Goal: Transaction & Acquisition: Purchase product/service

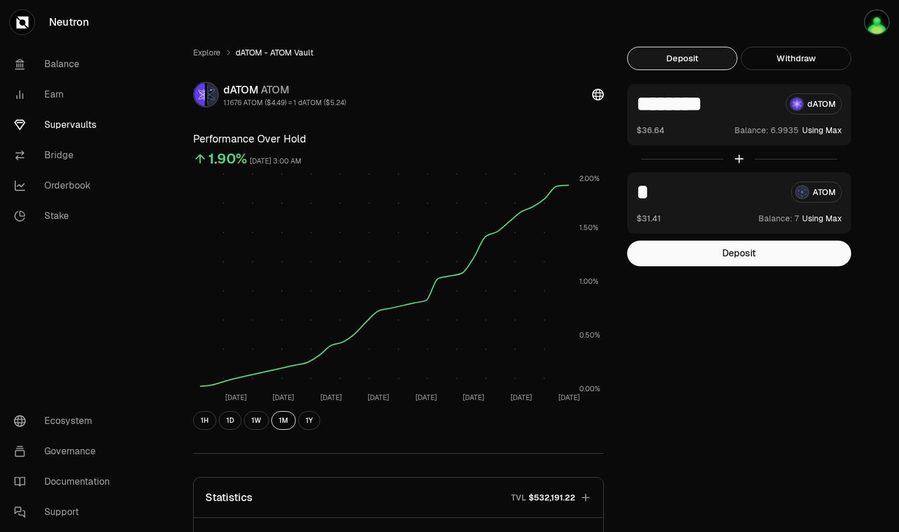
click at [749, 251] on button "Deposit" at bounding box center [739, 253] width 224 height 26
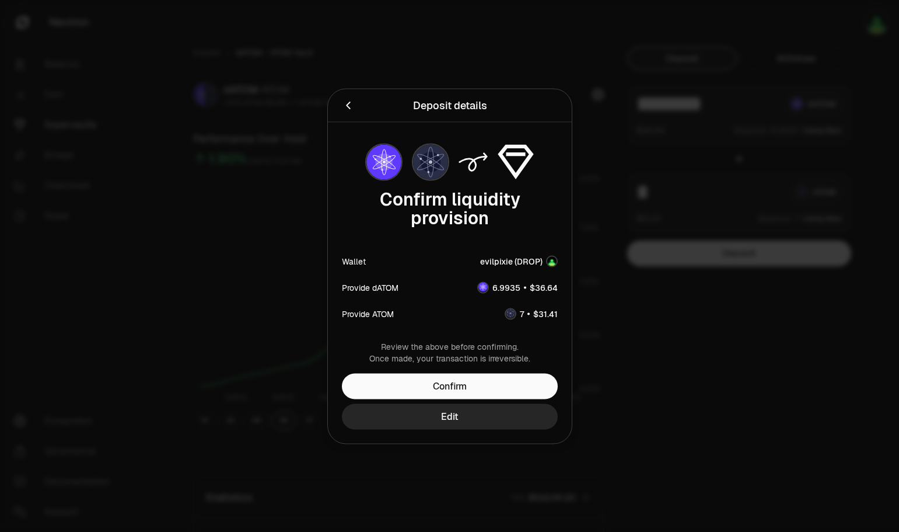
click at [446, 383] on button "Confirm" at bounding box center [450, 386] width 216 height 26
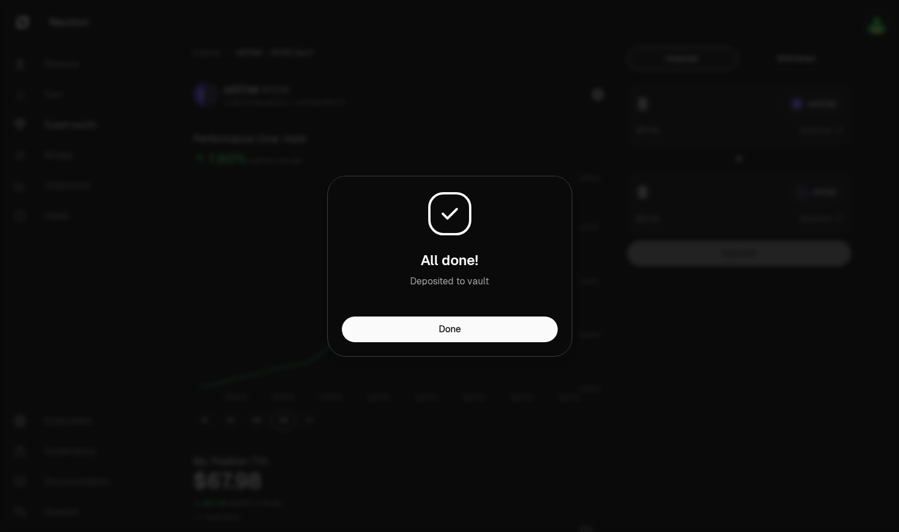
click at [437, 336] on button "Done" at bounding box center [450, 329] width 216 height 26
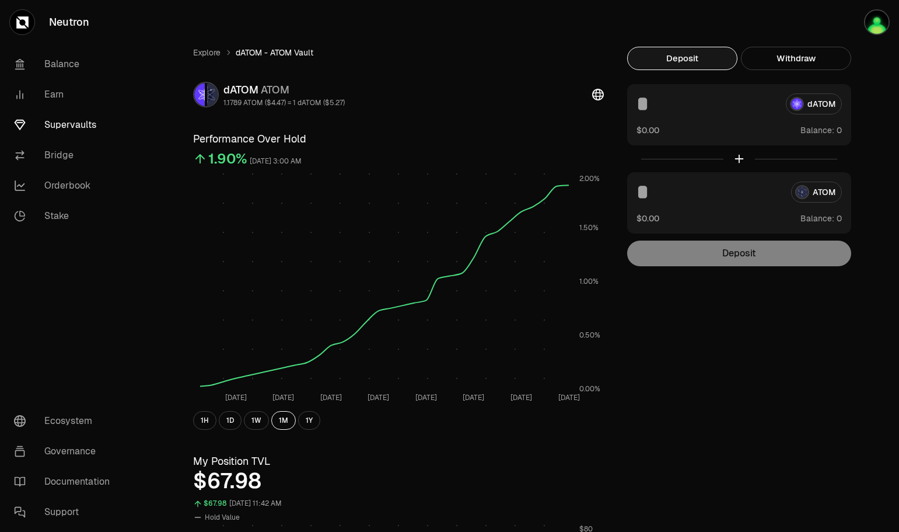
click at [65, 62] on link "Balance" at bounding box center [65, 64] width 121 height 30
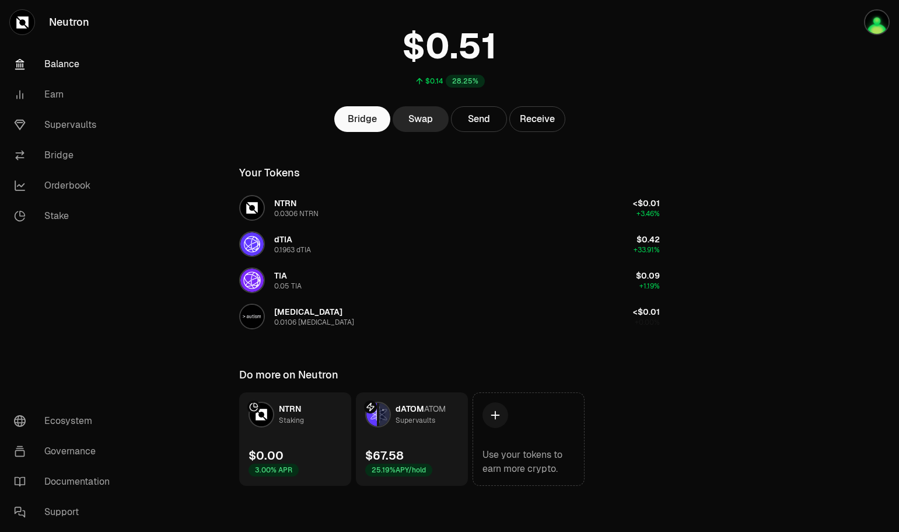
scroll to position [67, 0]
click at [67, 66] on link "Balance" at bounding box center [65, 64] width 121 height 30
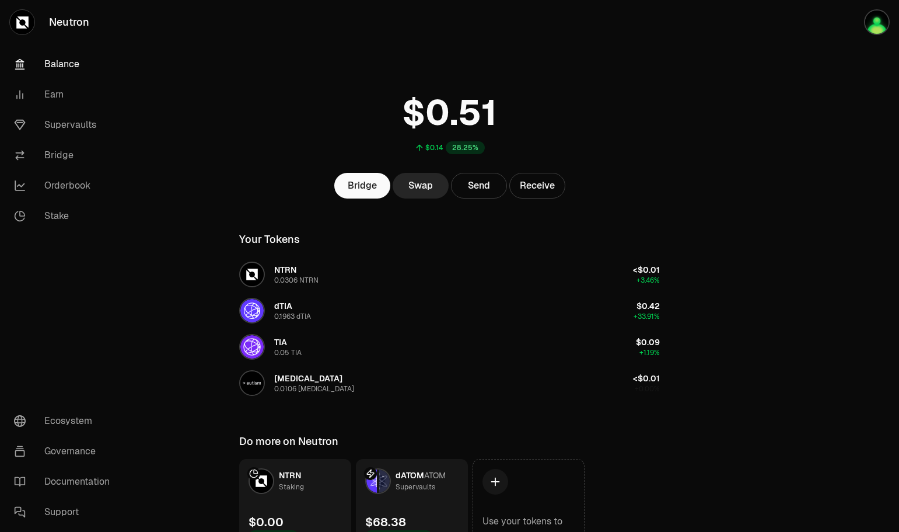
click at [55, 95] on link "Earn" at bounding box center [65, 94] width 121 height 30
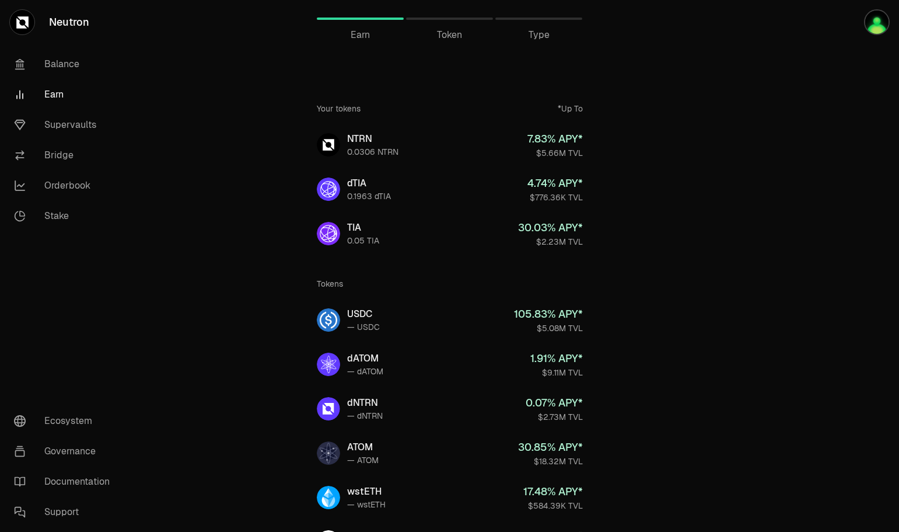
click at [55, 125] on link "Supervaults" at bounding box center [65, 125] width 121 height 30
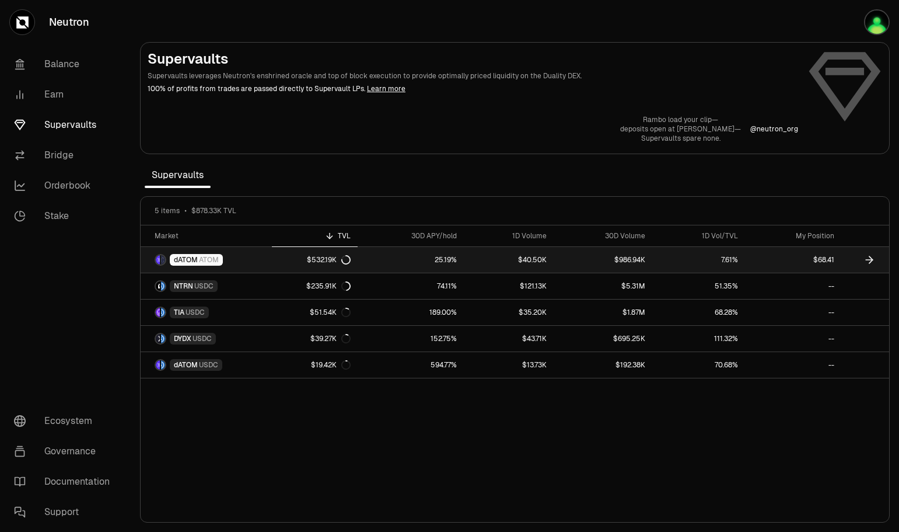
click at [383, 256] on link "25.19%" at bounding box center [411, 260] width 106 height 26
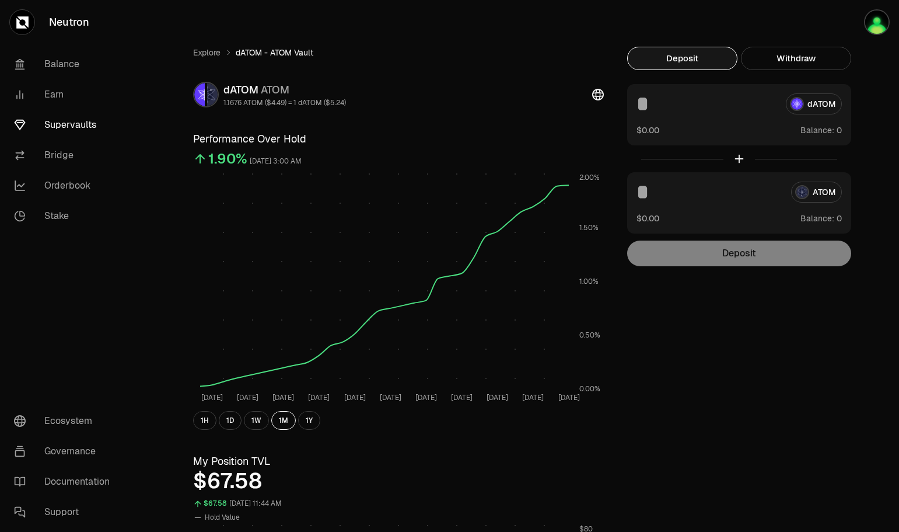
click at [808, 56] on button "Withdraw" at bounding box center [796, 58] width 110 height 23
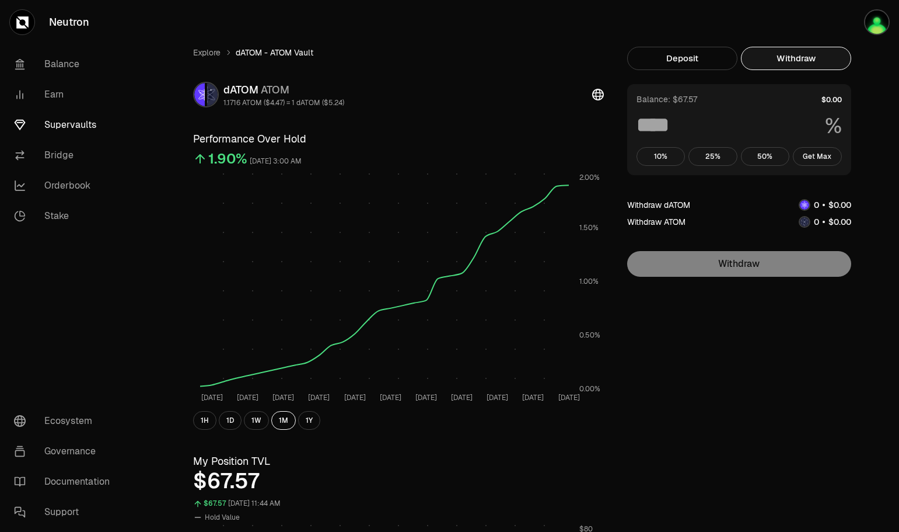
click at [808, 155] on button "Get Max" at bounding box center [817, 156] width 49 height 19
type input "***"
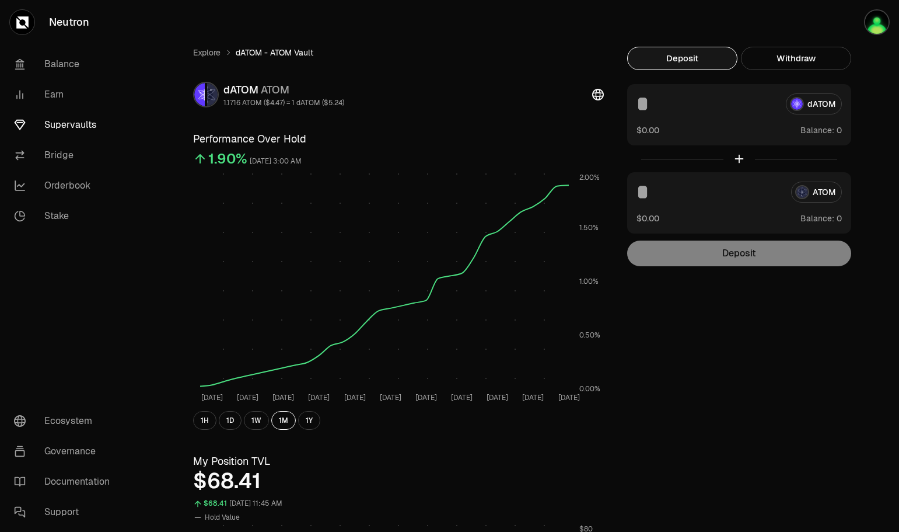
click at [658, 58] on button "Deposit" at bounding box center [682, 58] width 110 height 23
click at [598, 92] on icon at bounding box center [598, 95] width 12 height 12
click at [58, 217] on link "Stake" at bounding box center [65, 216] width 121 height 30
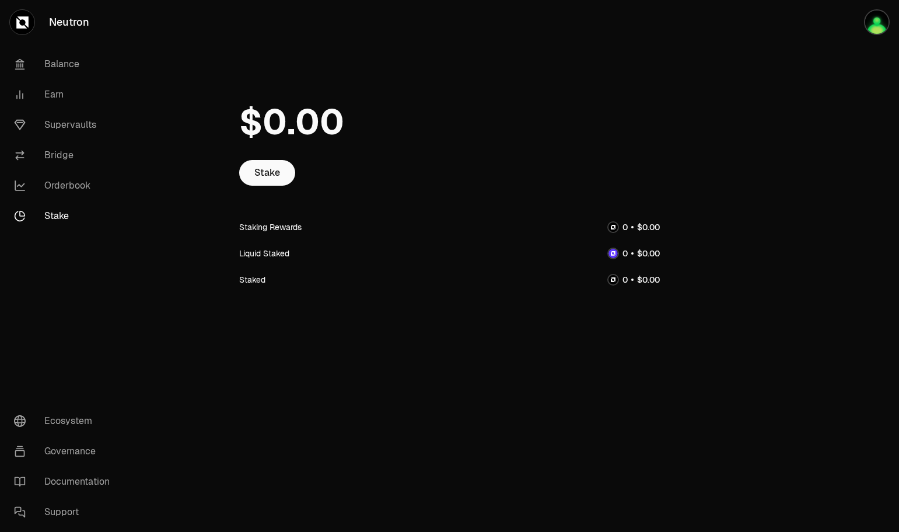
click at [53, 89] on link "Earn" at bounding box center [65, 94] width 121 height 30
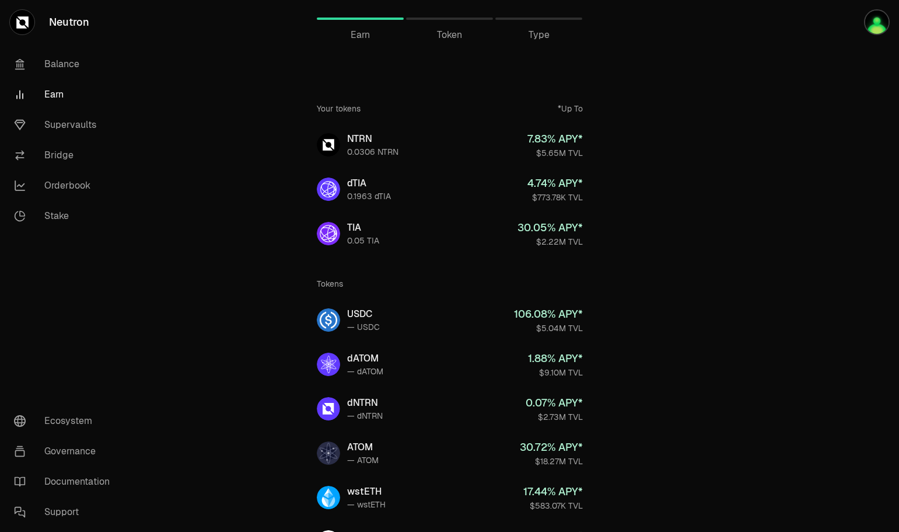
click at [64, 122] on link "Supervaults" at bounding box center [65, 125] width 121 height 30
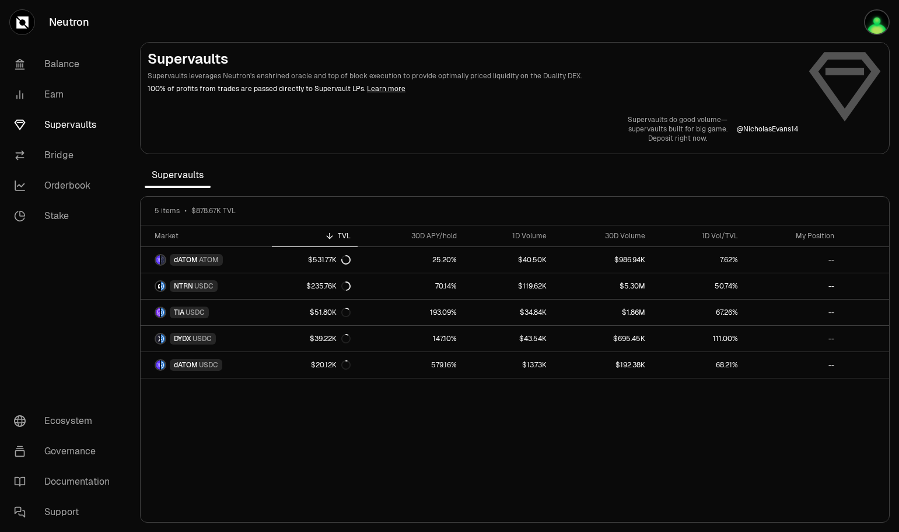
click at [47, 150] on link "Bridge" at bounding box center [65, 155] width 121 height 30
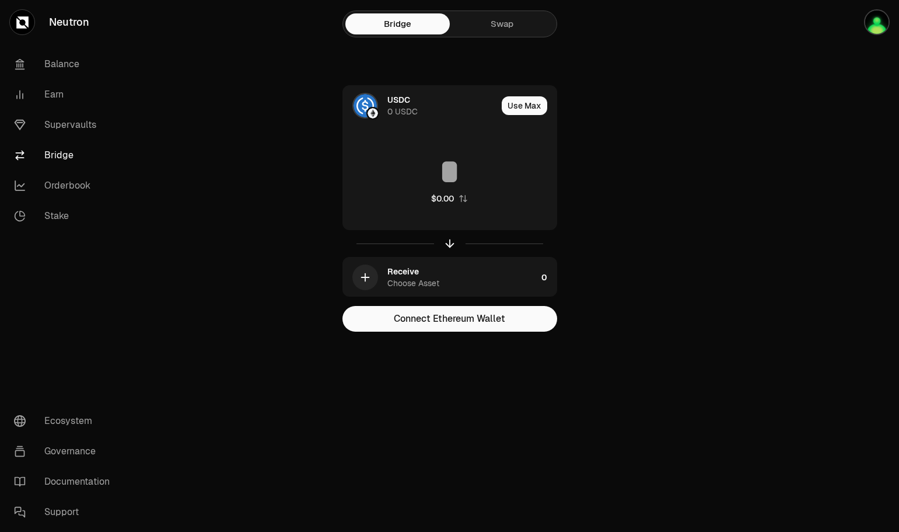
click at [500, 26] on link "Swap" at bounding box center [502, 23] width 104 height 21
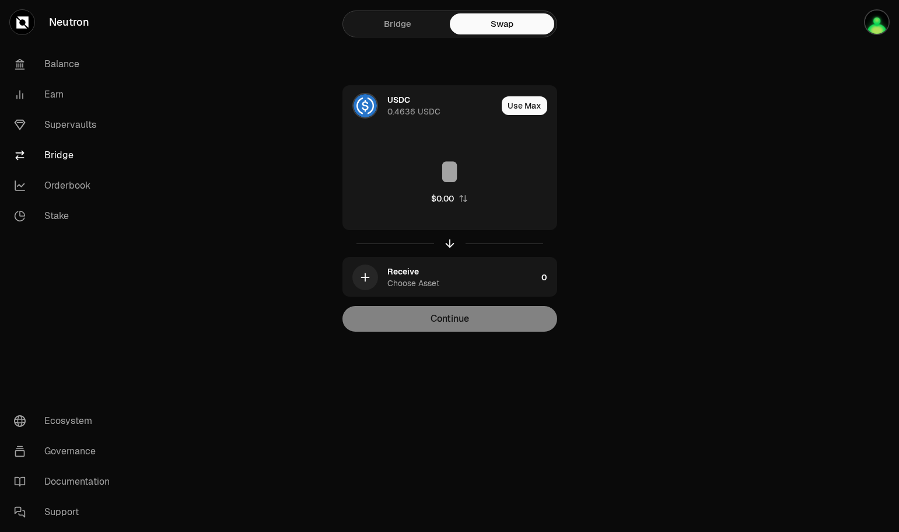
click at [371, 113] on img at bounding box center [365, 105] width 23 height 23
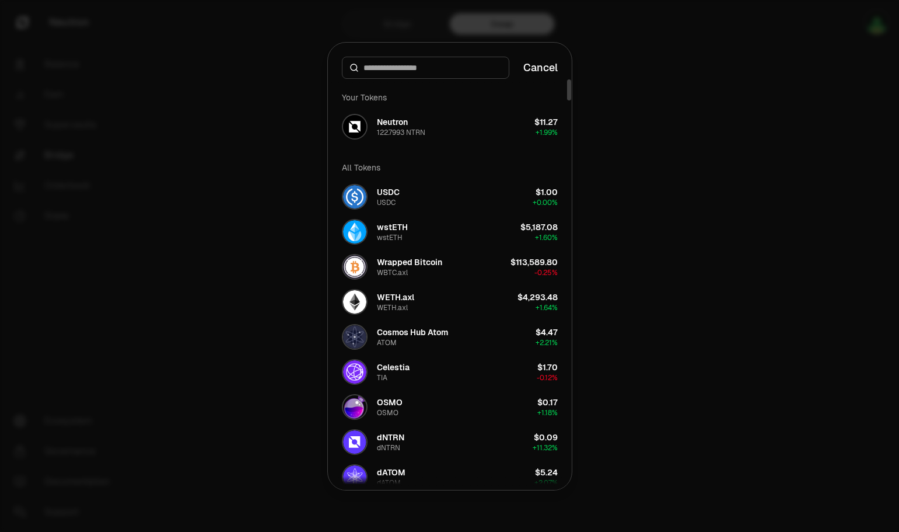
click at [411, 338] on div "Cosmos Hub Atom ATOM" at bounding box center [412, 336] width 71 height 21
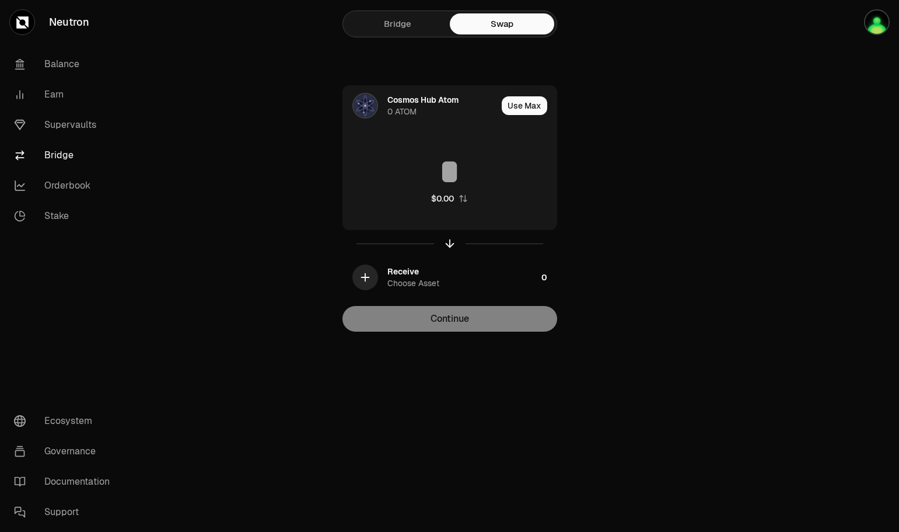
click at [362, 275] on icon "button" at bounding box center [365, 277] width 13 height 13
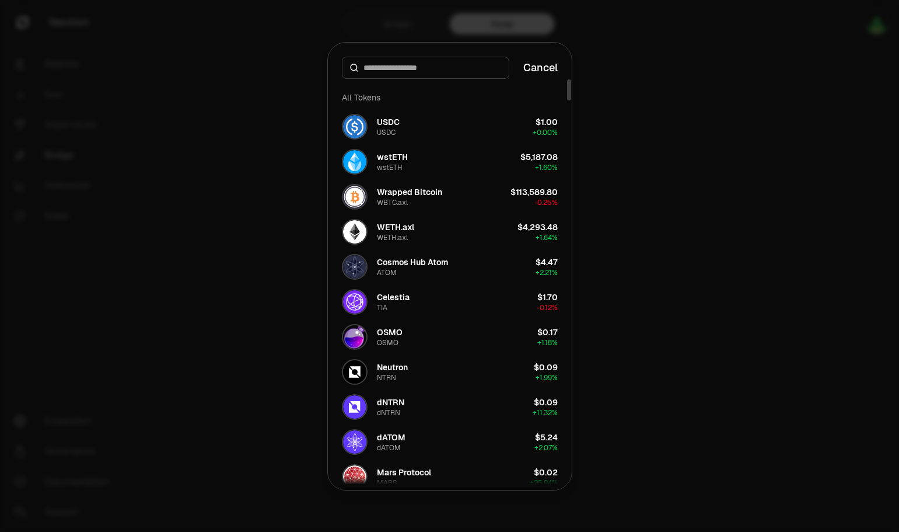
click at [391, 446] on div "dATOM" at bounding box center [389, 447] width 24 height 9
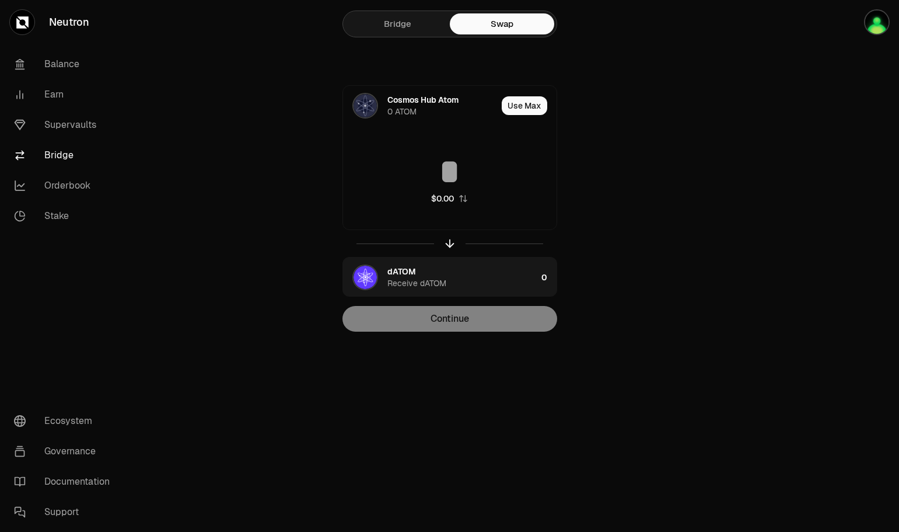
click at [510, 106] on button "Use Max" at bounding box center [525, 105] width 46 height 19
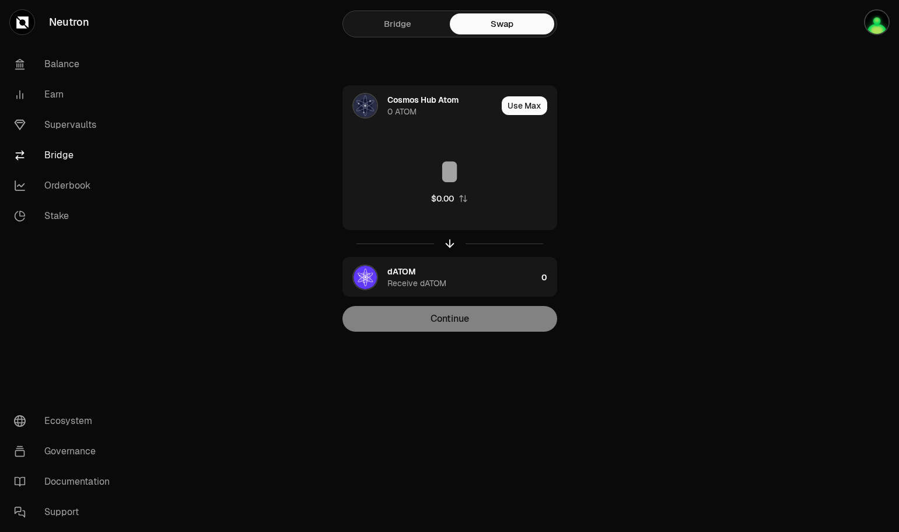
type input "*"
click at [878, 26] on img "button" at bounding box center [877, 22] width 26 height 26
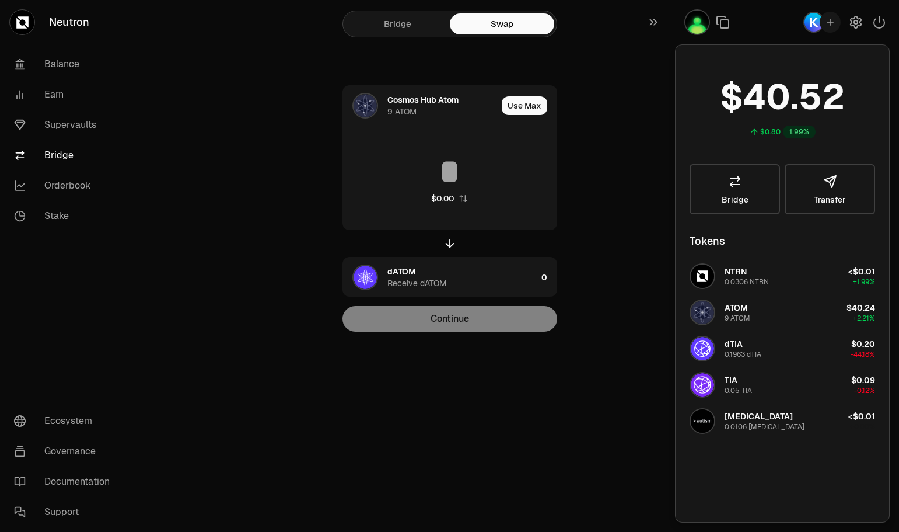
click at [874, 22] on icon "button" at bounding box center [879, 22] width 11 height 12
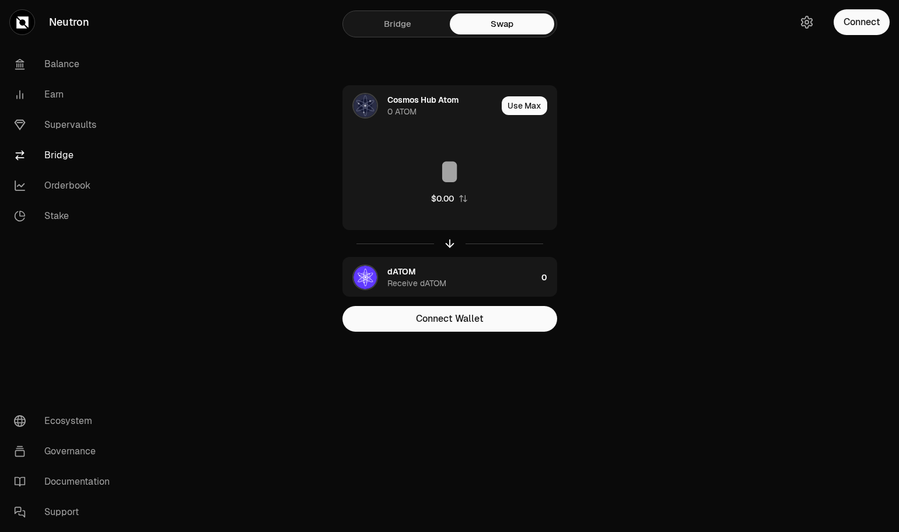
click at [871, 24] on button "Connect" at bounding box center [862, 22] width 56 height 26
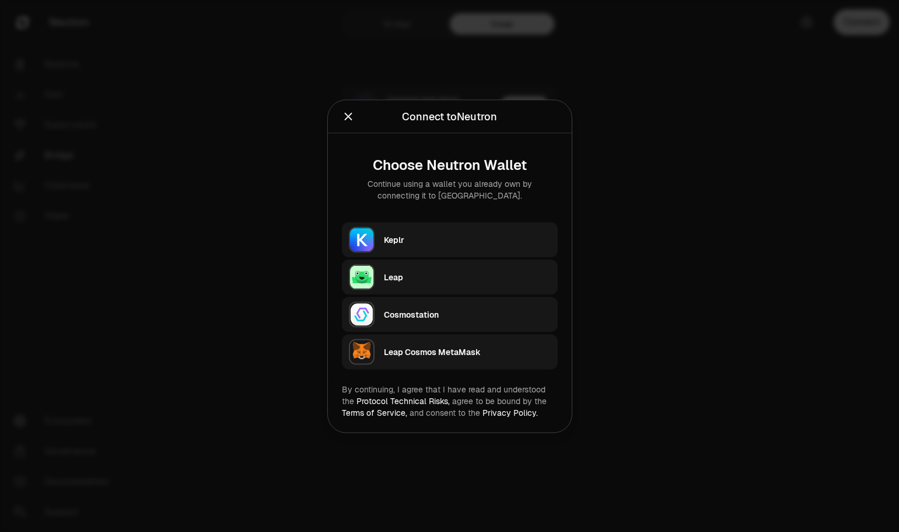
click at [466, 233] on div "Keplr" at bounding box center [467, 239] width 167 height 12
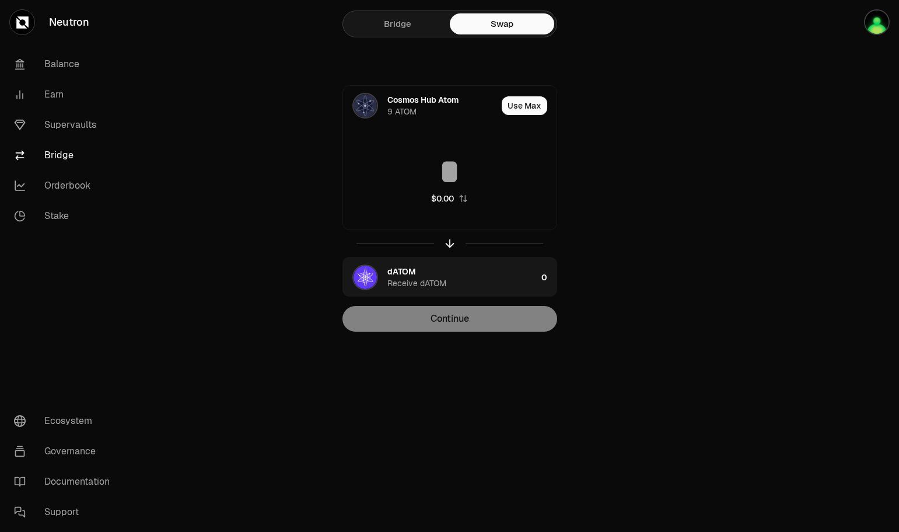
click at [451, 170] on input at bounding box center [450, 171] width 214 height 35
type input "*"
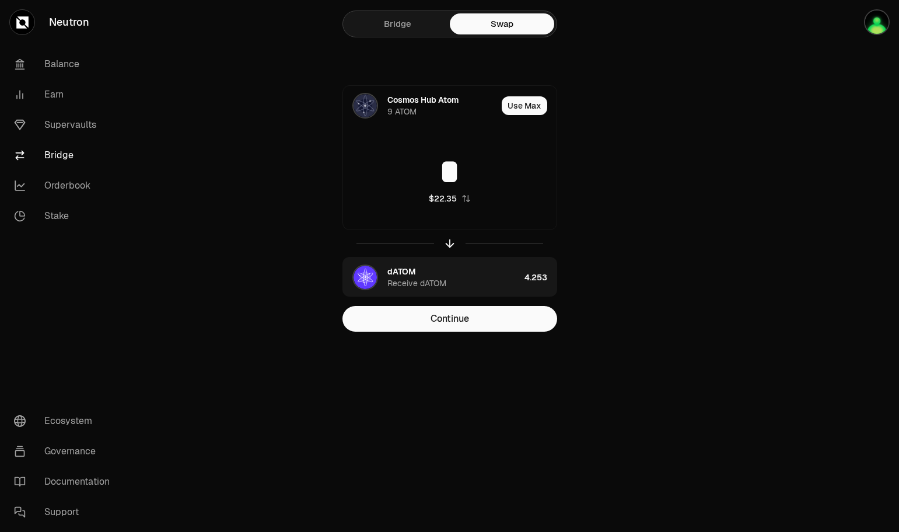
type input "*"
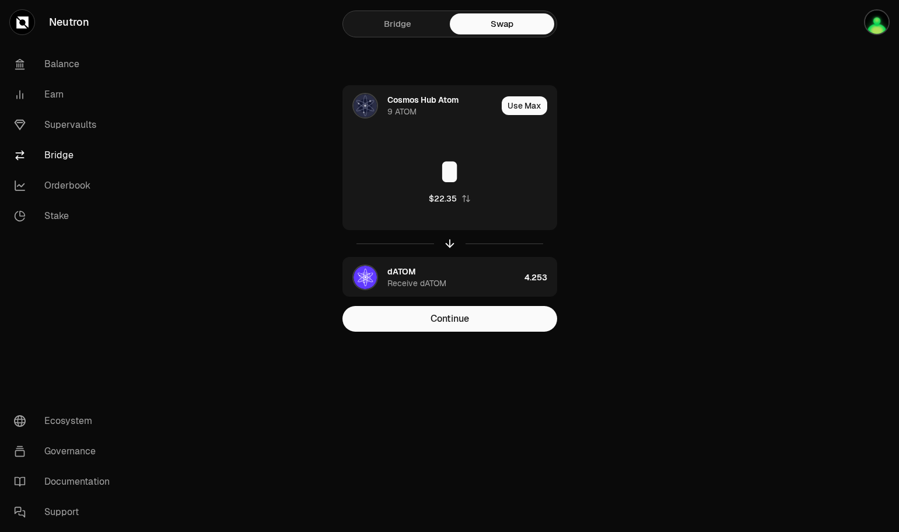
click at [458, 323] on button "Continue" at bounding box center [450, 319] width 215 height 26
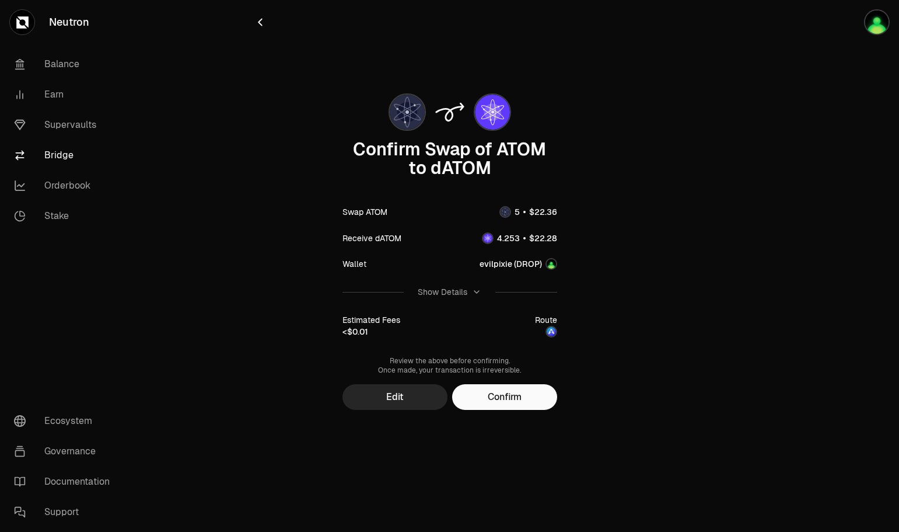
click at [493, 400] on button "Confirm" at bounding box center [504, 397] width 105 height 26
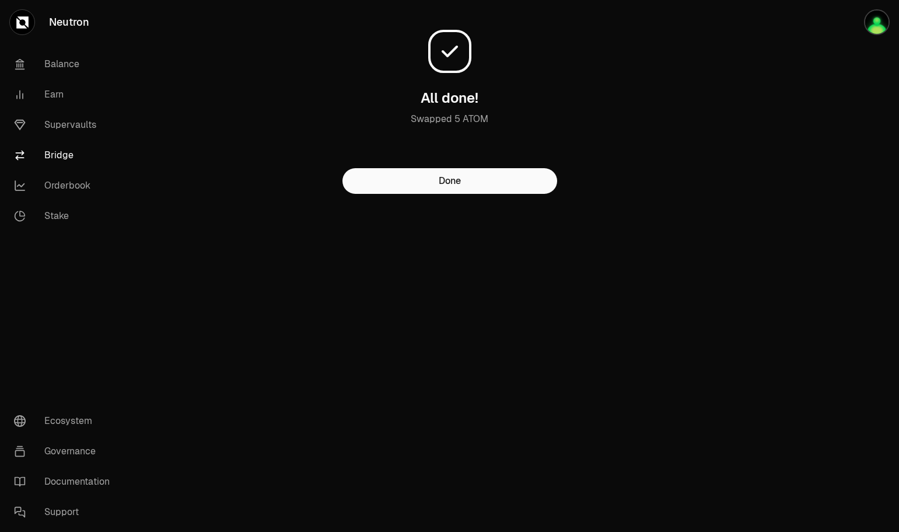
click at [460, 180] on button "Done" at bounding box center [450, 181] width 215 height 26
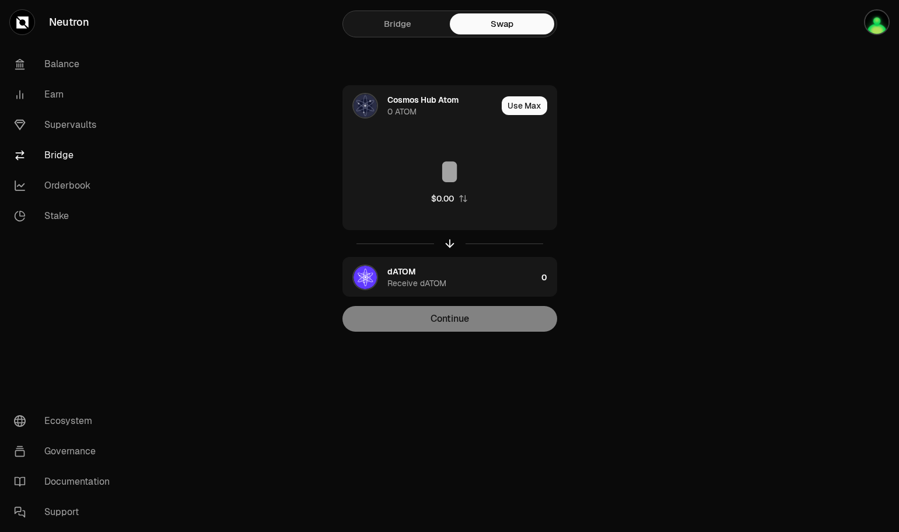
click at [65, 122] on link "Supervaults" at bounding box center [65, 125] width 121 height 30
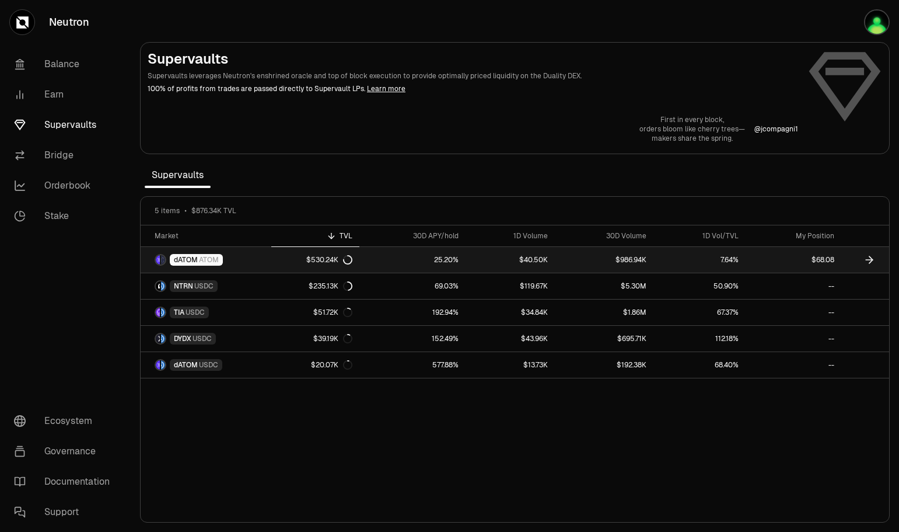
click at [378, 257] on link "25.20%" at bounding box center [413, 260] width 106 height 26
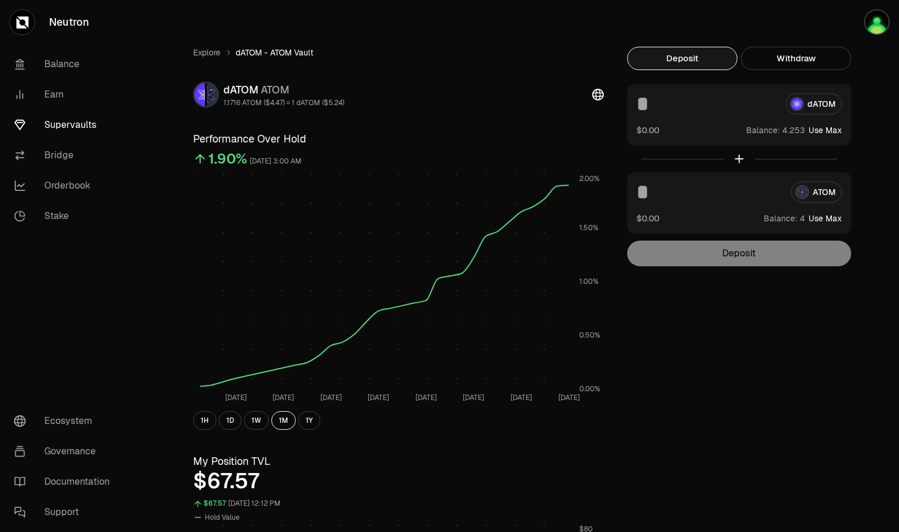
click at [650, 103] on input at bounding box center [707, 103] width 140 height 21
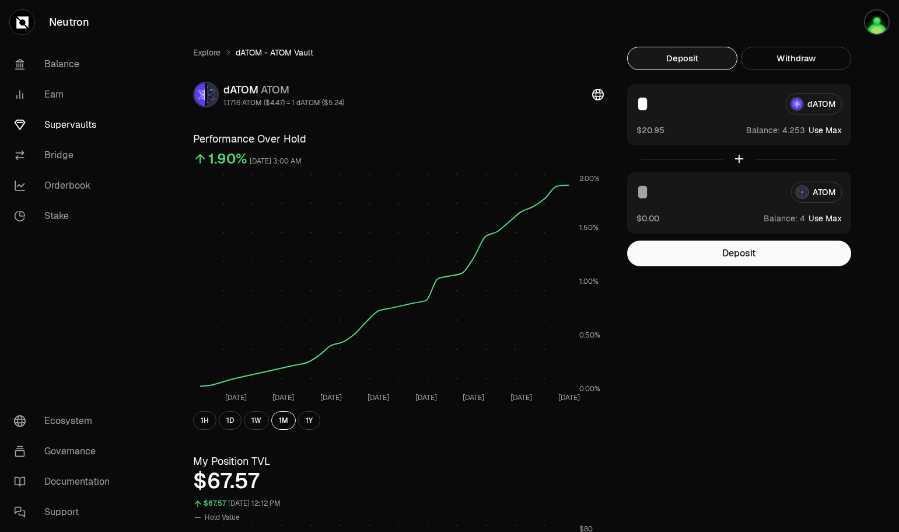
click at [654, 197] on input at bounding box center [709, 192] width 145 height 21
click at [834, 131] on button "Use Max" at bounding box center [825, 130] width 33 height 12
type input "********"
click at [831, 214] on button "Use Max" at bounding box center [825, 218] width 33 height 12
type input "*"
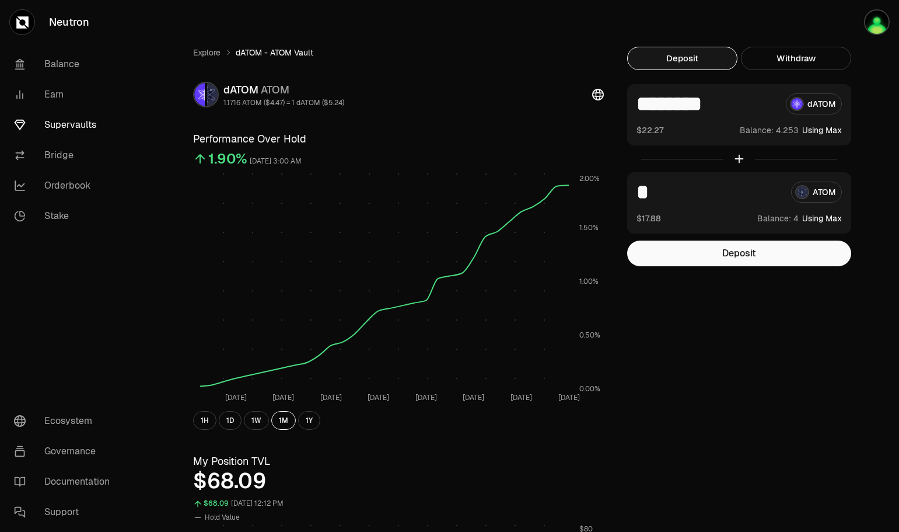
click at [736, 253] on button "Deposit" at bounding box center [739, 253] width 224 height 26
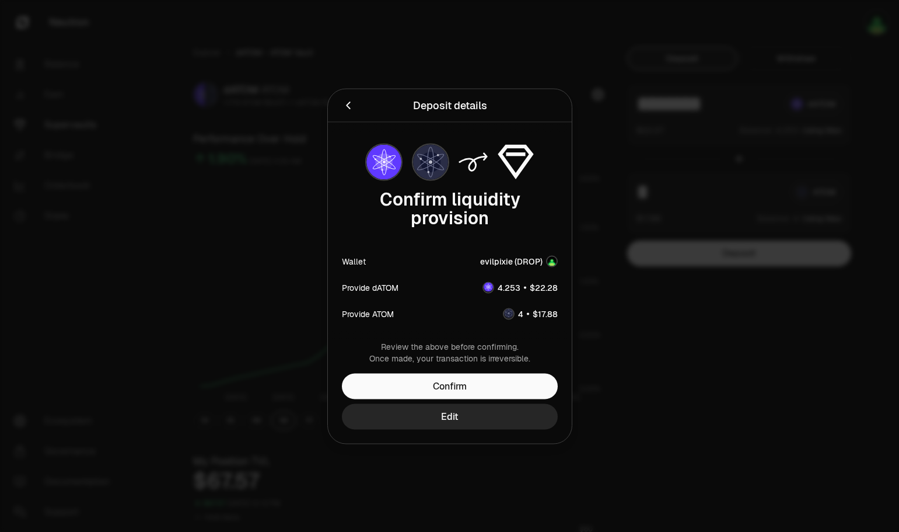
click at [474, 392] on button "Confirm" at bounding box center [450, 386] width 216 height 26
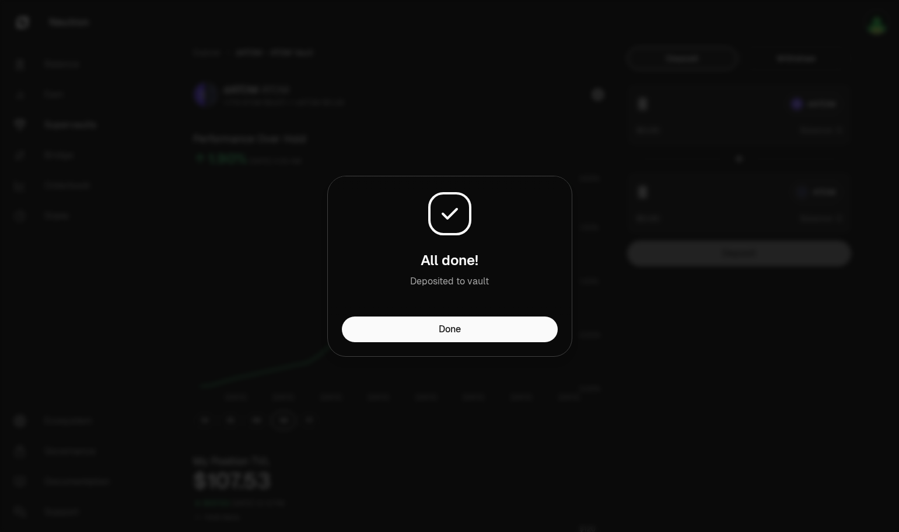
click at [437, 333] on button "Done" at bounding box center [450, 329] width 216 height 26
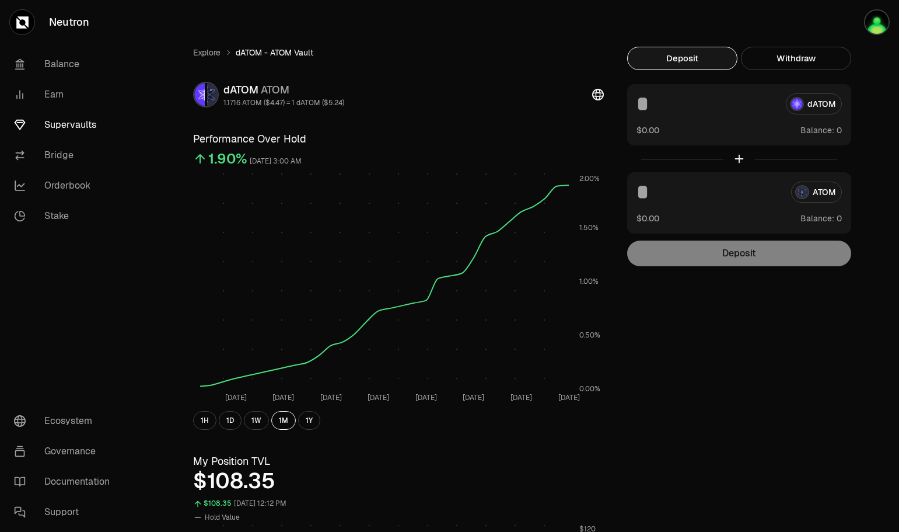
click at [72, 61] on link "Balance" at bounding box center [65, 64] width 121 height 30
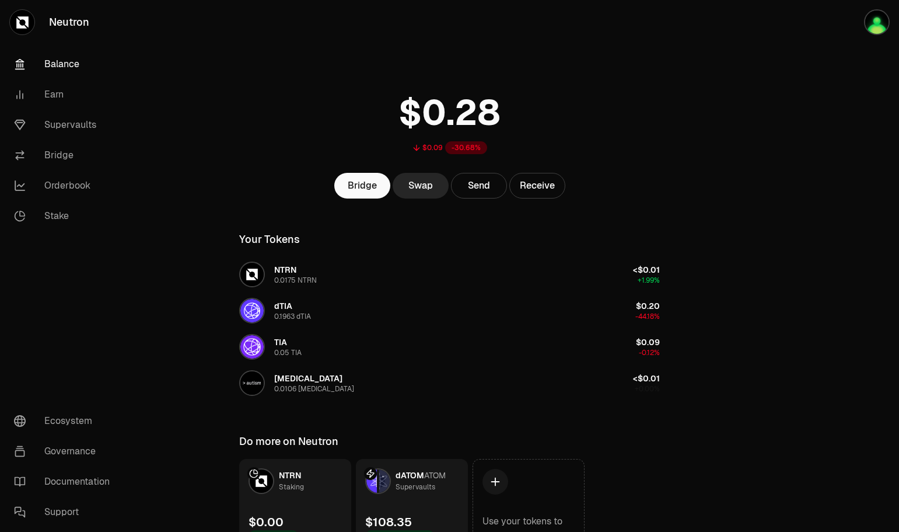
scroll to position [67, 0]
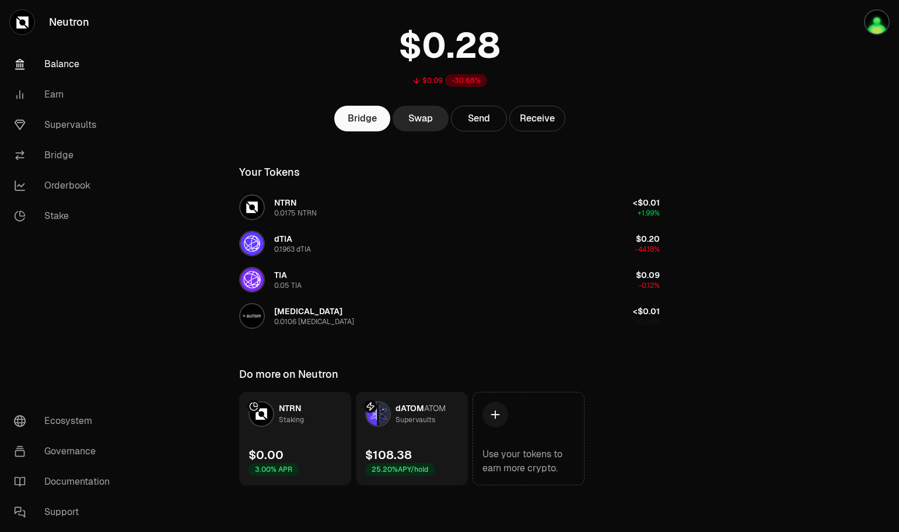
click at [403, 440] on link "dATOM ATOM Supervaults $108.38 25.20% APY/hold" at bounding box center [412, 438] width 112 height 93
click at [396, 438] on link "dATOM ATOM Supervaults $108.38 25.20% APY/hold" at bounding box center [412, 438] width 112 height 93
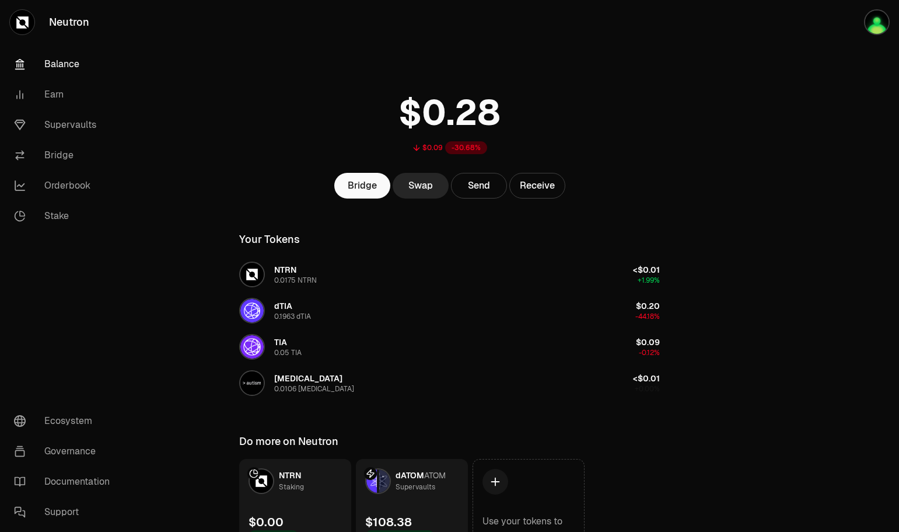
click at [75, 23] on link "Neutron" at bounding box center [65, 22] width 131 height 44
click at [64, 22] on link "Neutron" at bounding box center [65, 22] width 131 height 44
click at [66, 124] on link "Supervaults" at bounding box center [65, 125] width 121 height 30
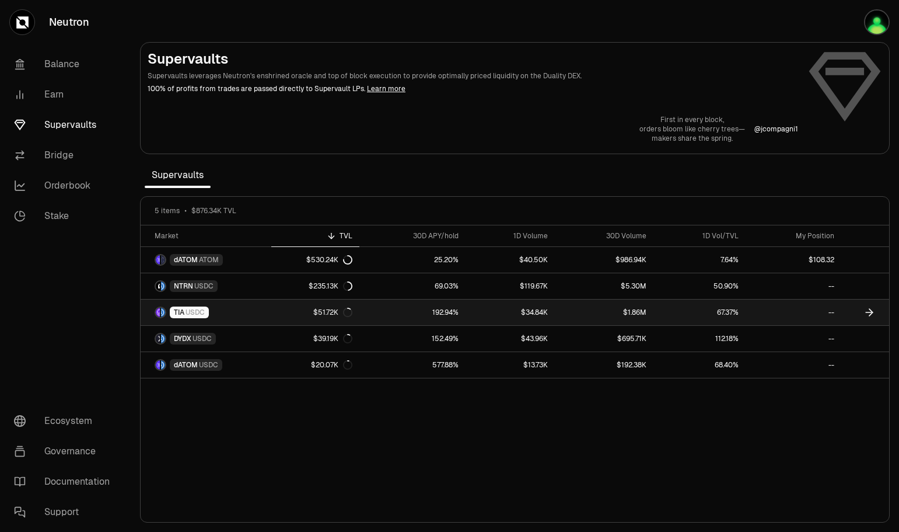
click at [396, 312] on link "192.94%" at bounding box center [413, 312] width 106 height 26
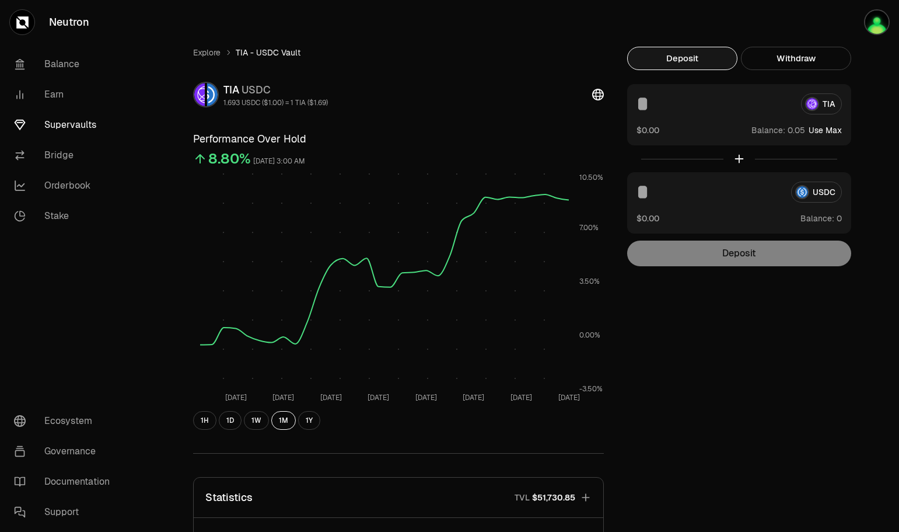
click at [64, 58] on link "Balance" at bounding box center [65, 64] width 121 height 30
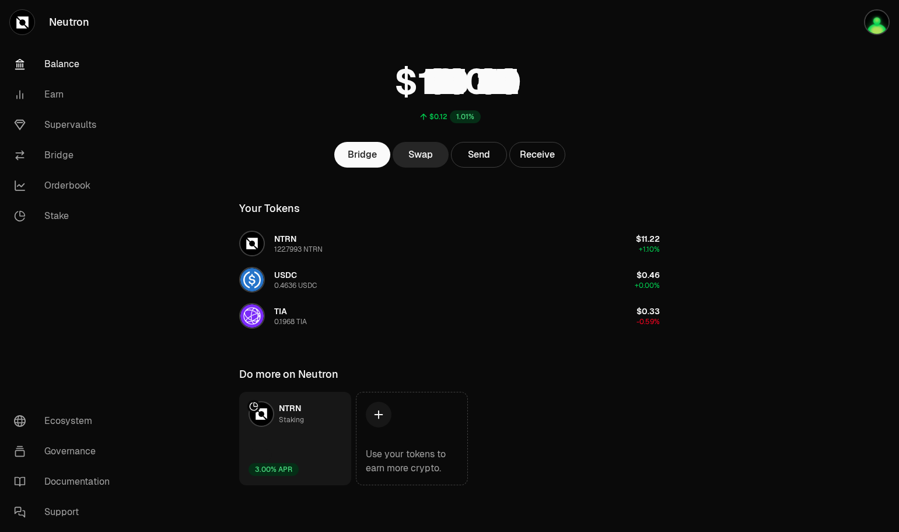
scroll to position [31, 0]
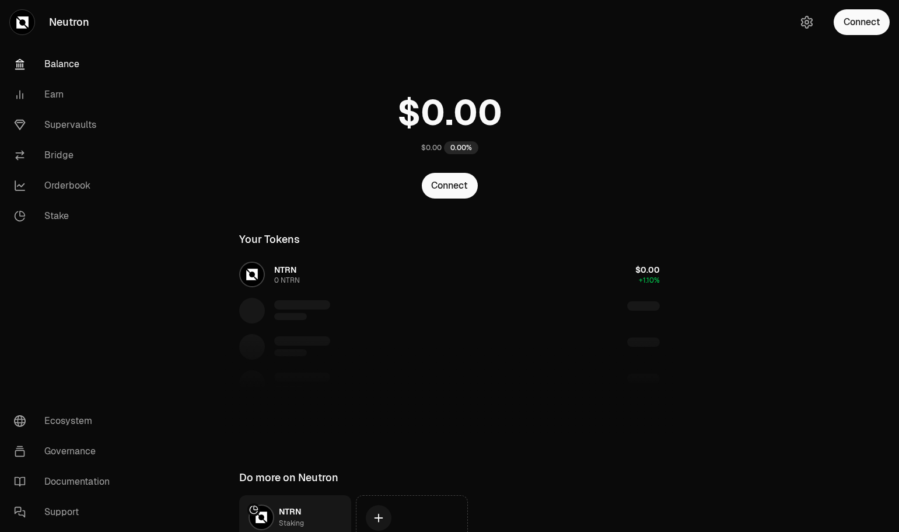
scroll to position [31, 0]
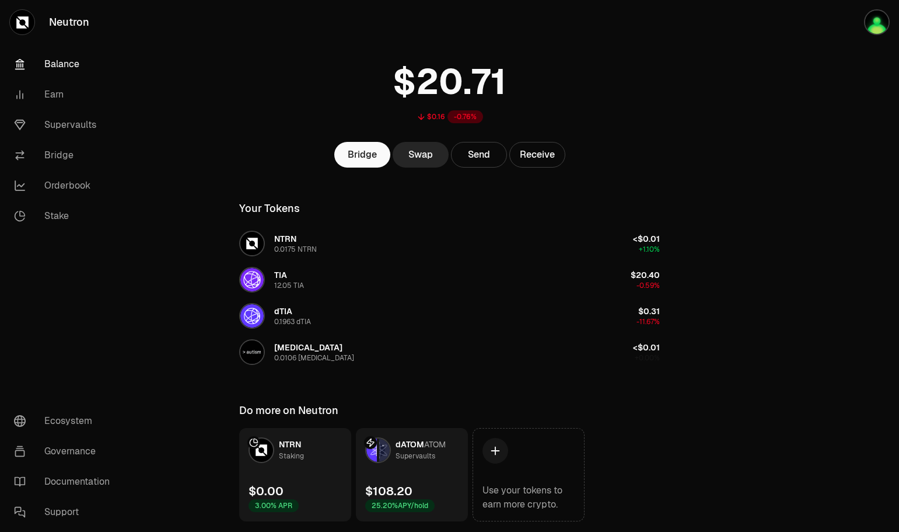
click at [91, 126] on link "Supervaults" at bounding box center [65, 125] width 121 height 30
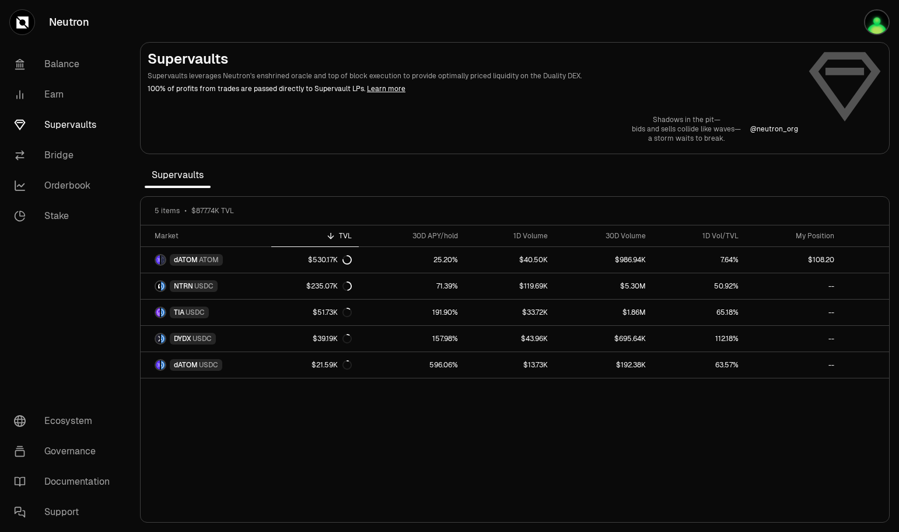
click at [62, 157] on link "Bridge" at bounding box center [65, 155] width 121 height 30
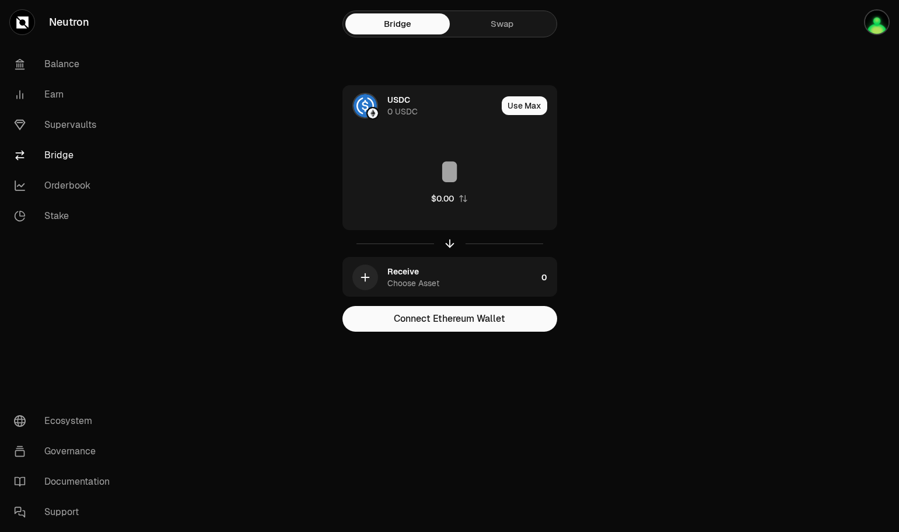
click at [494, 18] on link "Swap" at bounding box center [502, 23] width 104 height 21
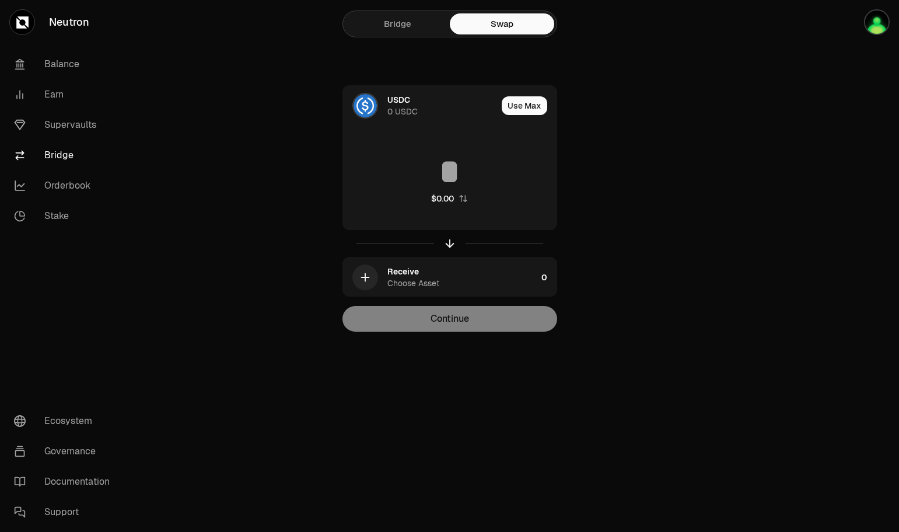
click at [382, 98] on div "USDC 0 USDC" at bounding box center [420, 106] width 154 height 40
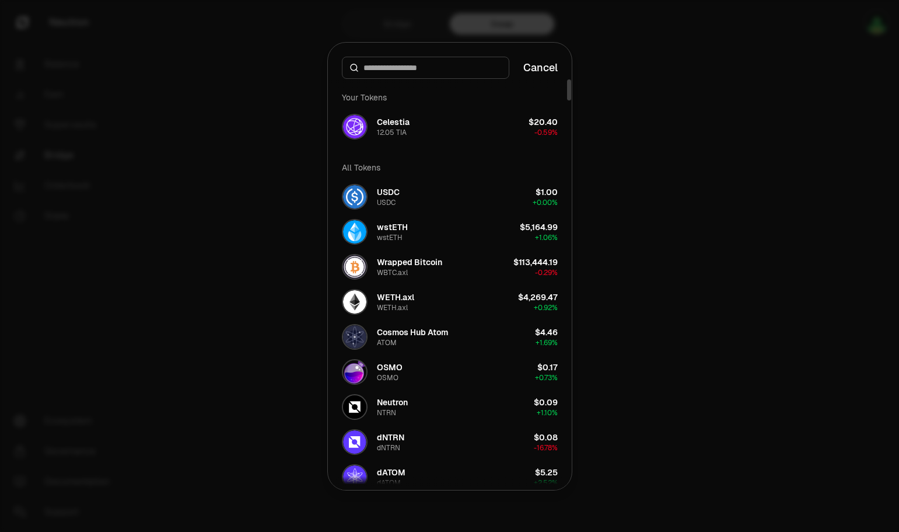
click at [395, 128] on div "12.05 TIA" at bounding box center [392, 132] width 30 height 9
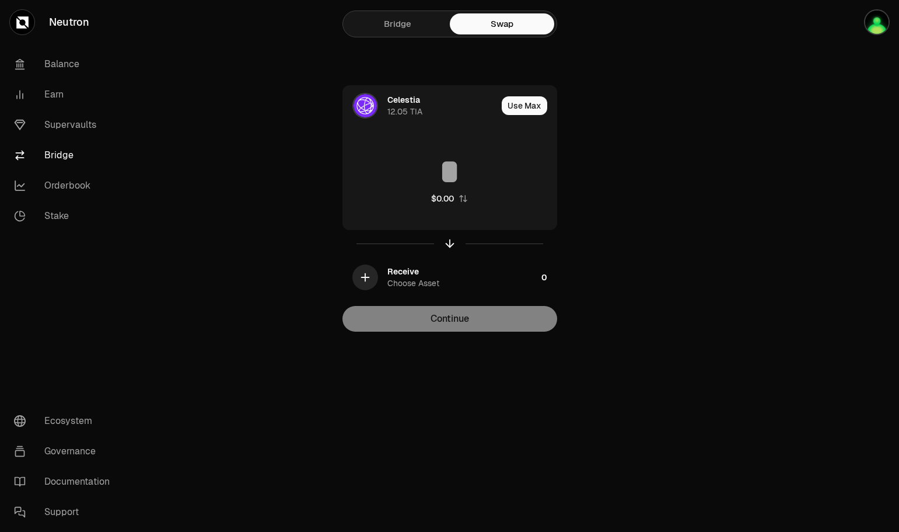
click at [362, 275] on icon "button" at bounding box center [365, 277] width 13 height 13
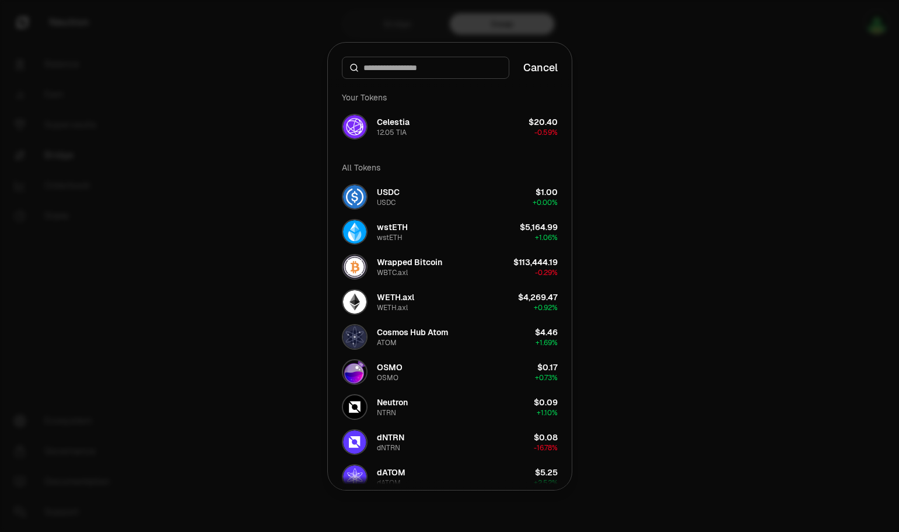
click at [385, 194] on div "USDC" at bounding box center [388, 192] width 23 height 12
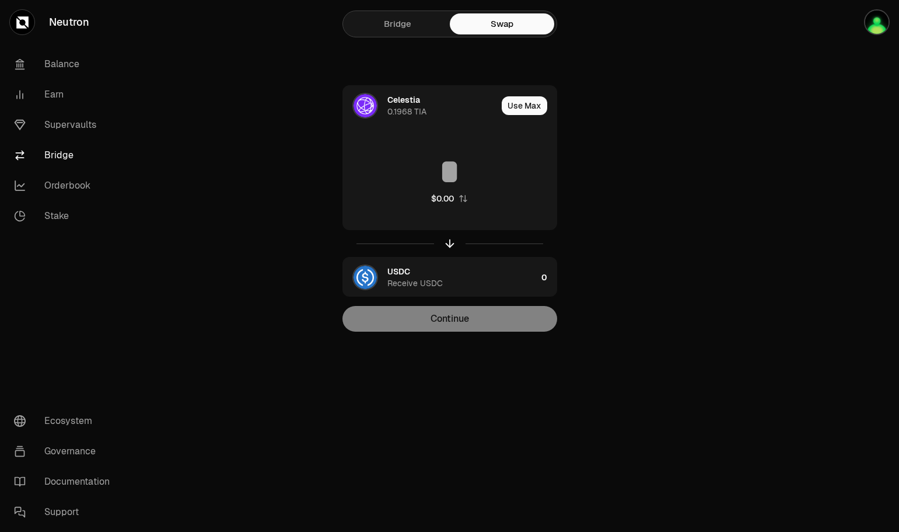
click at [69, 120] on link "Supervaults" at bounding box center [65, 125] width 121 height 30
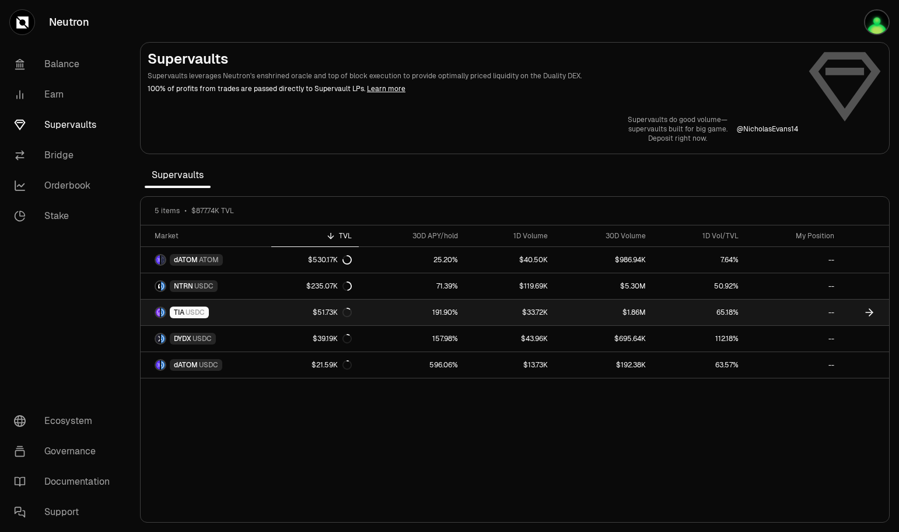
click at [200, 312] on span "USDC" at bounding box center [195, 312] width 19 height 9
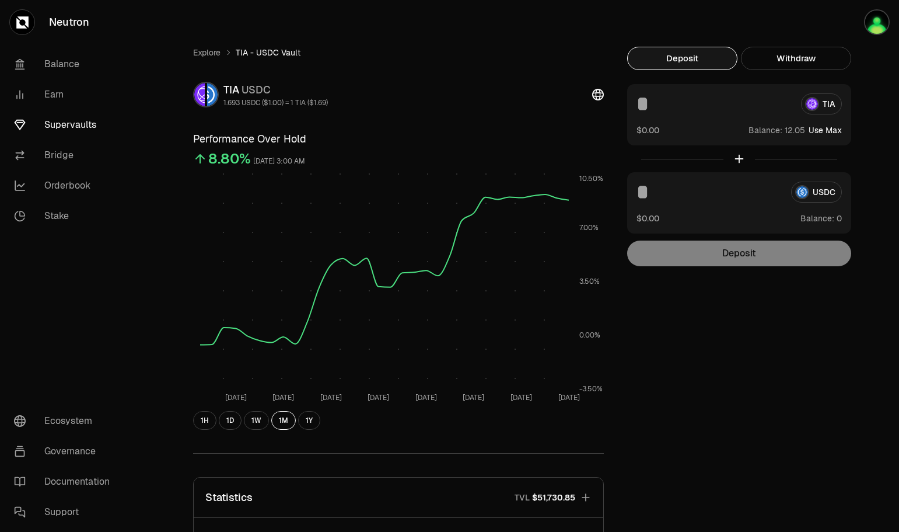
click at [831, 131] on button "Use Max" at bounding box center [825, 130] width 33 height 12
type input "*****"
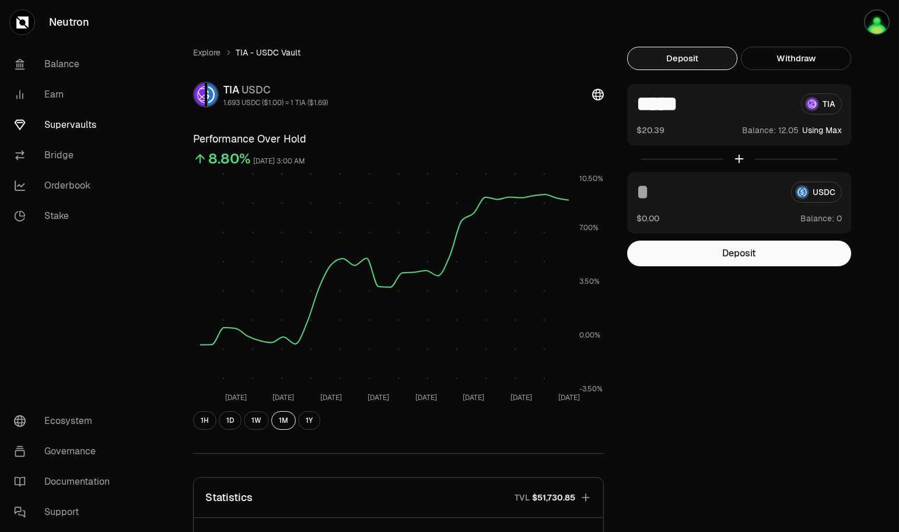
click at [736, 248] on button "Deposit" at bounding box center [739, 253] width 224 height 26
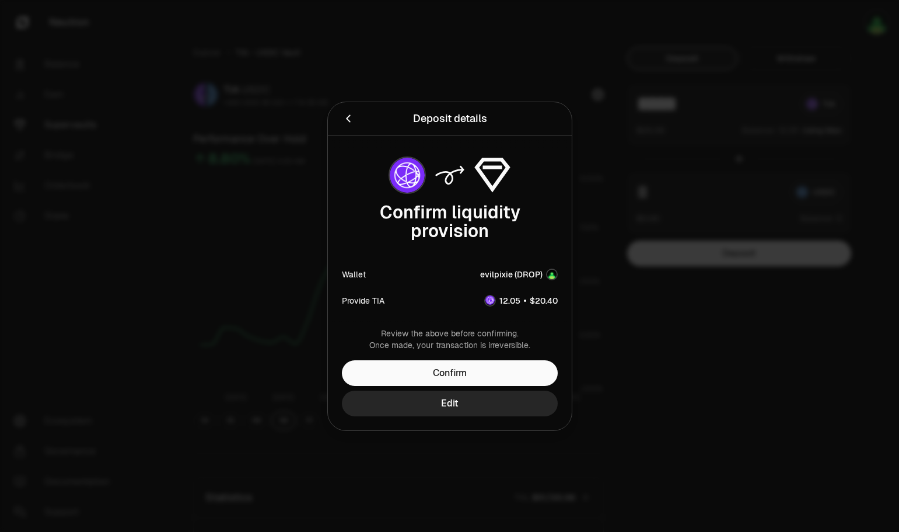
click at [454, 369] on button "Confirm" at bounding box center [450, 373] width 216 height 26
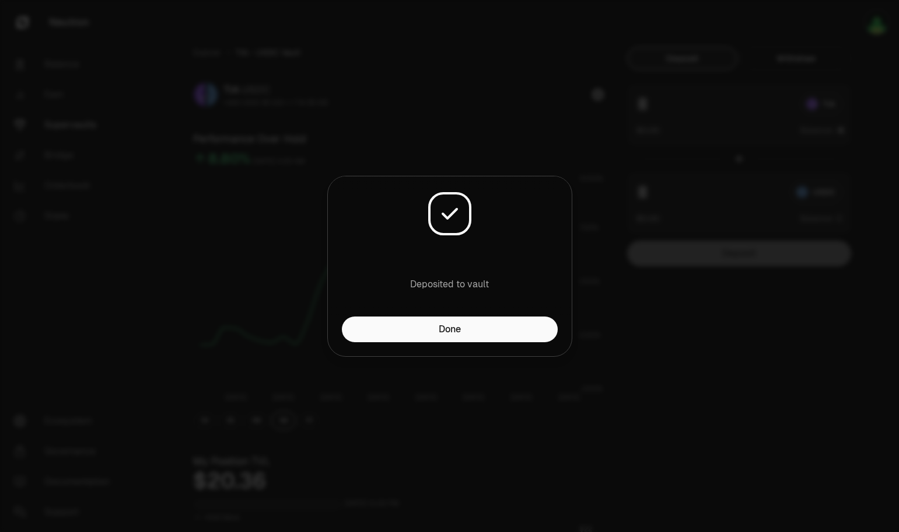
click at [494, 326] on button "Done" at bounding box center [450, 329] width 216 height 26
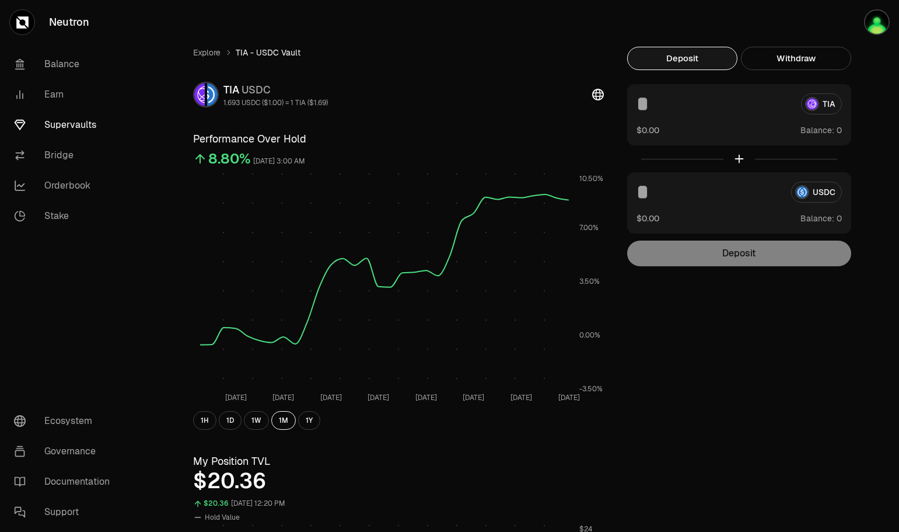
click at [62, 90] on link "Earn" at bounding box center [65, 94] width 121 height 30
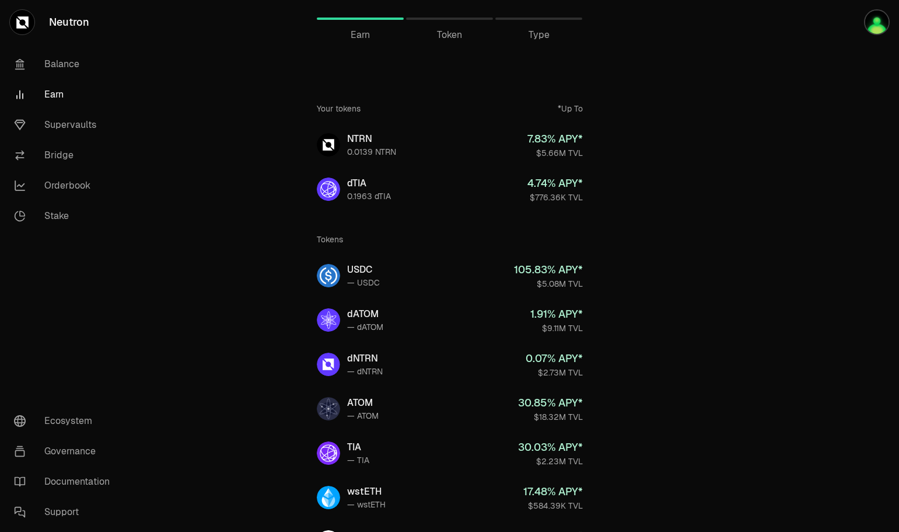
click at [57, 64] on link "Balance" at bounding box center [65, 64] width 121 height 30
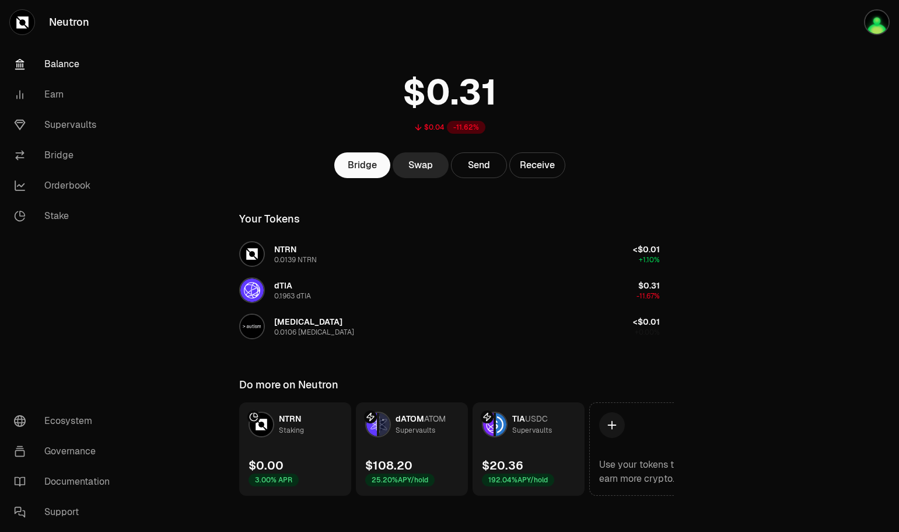
scroll to position [31, 0]
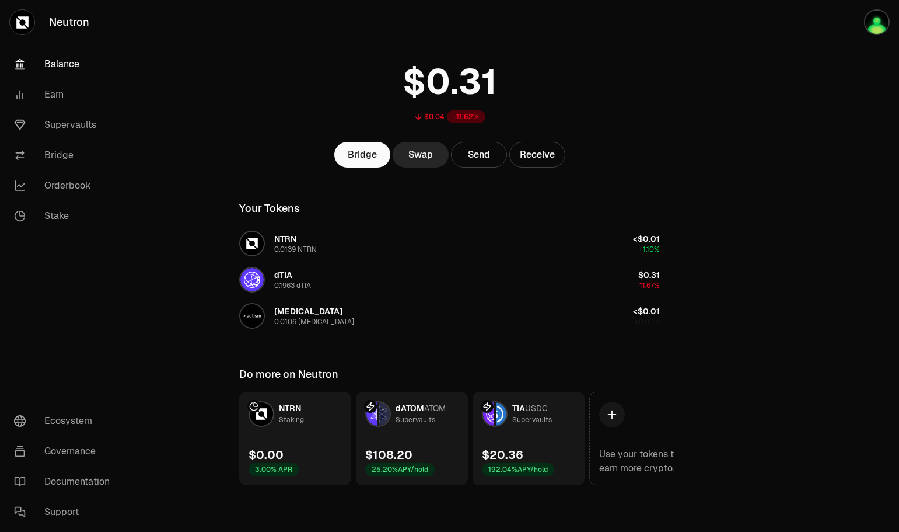
click at [292, 426] on div "NTRN Staking" at bounding box center [276, 414] width 55 height 26
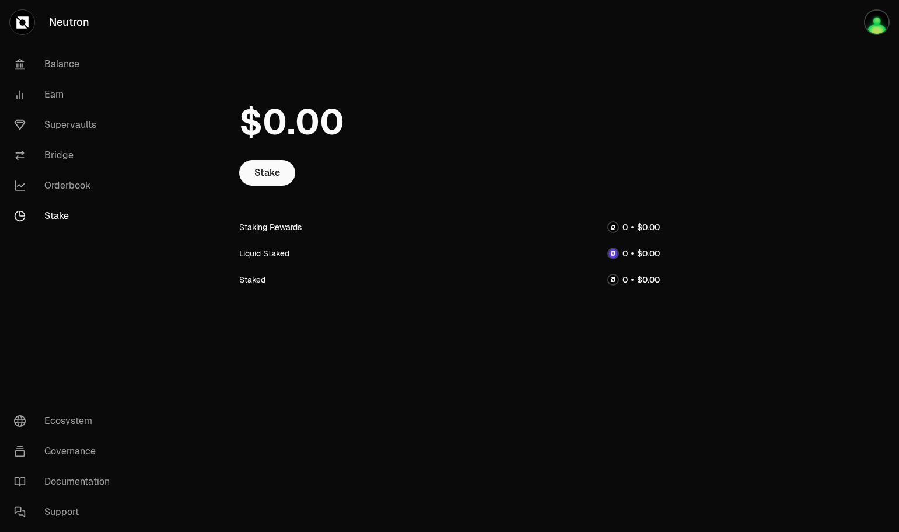
click at [278, 173] on link "Stake" at bounding box center [267, 173] width 56 height 26
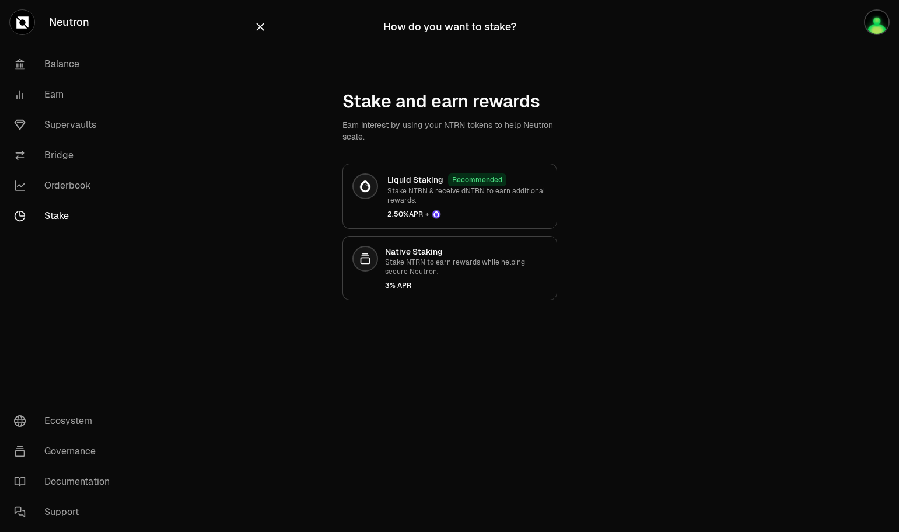
click at [256, 29] on icon "button" at bounding box center [260, 26] width 13 height 13
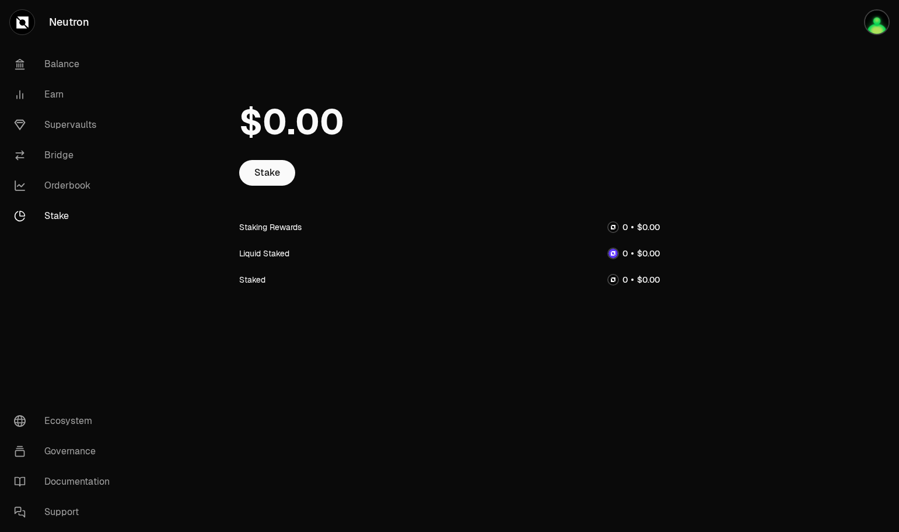
click at [72, 63] on link "Balance" at bounding box center [65, 64] width 121 height 30
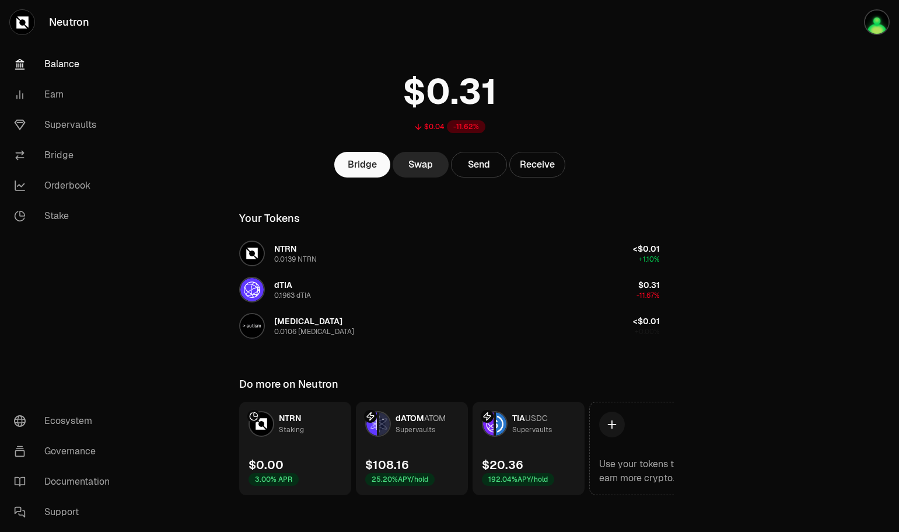
scroll to position [31, 0]
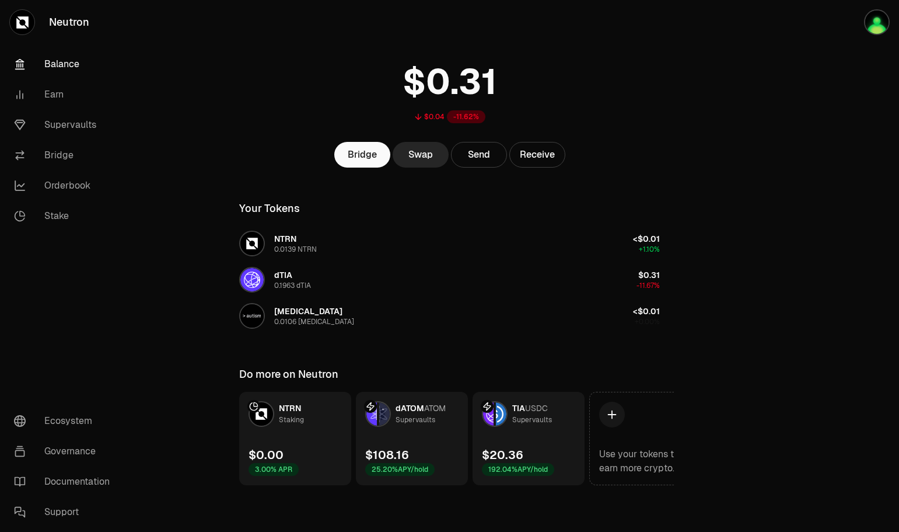
click at [511, 436] on link "TIA USDC Supervaults $20.36 192.04% APY/hold" at bounding box center [529, 438] width 112 height 93
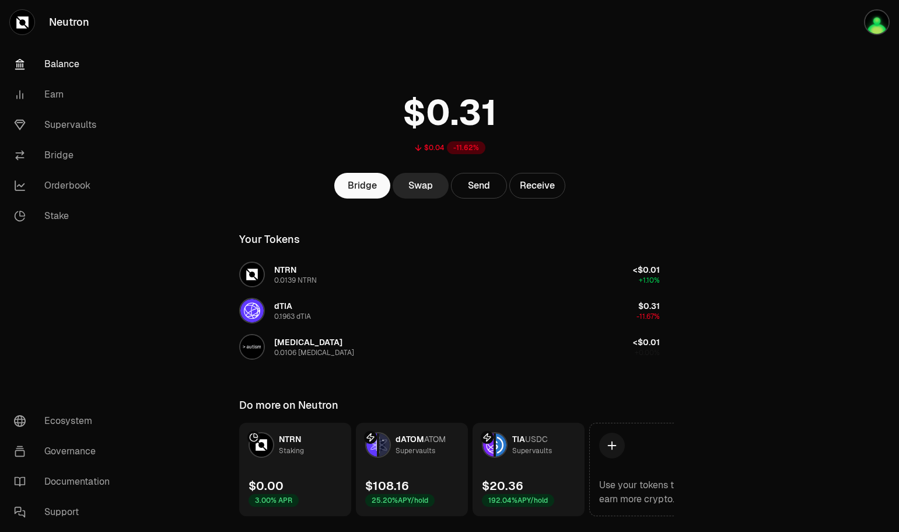
click at [542, 460] on link "TIA USDC Supervaults $20.36 192.04% APY/hold" at bounding box center [529, 469] width 112 height 93
click at [493, 444] on img at bounding box center [488, 444] width 11 height 23
click at [471, 186] on button "Send" at bounding box center [479, 186] width 56 height 26
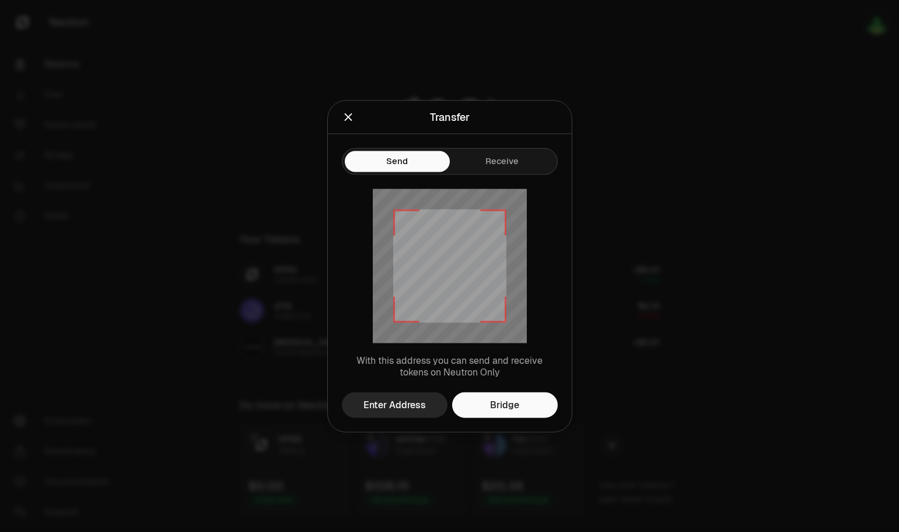
click at [349, 115] on icon "Close" at bounding box center [348, 116] width 13 height 13
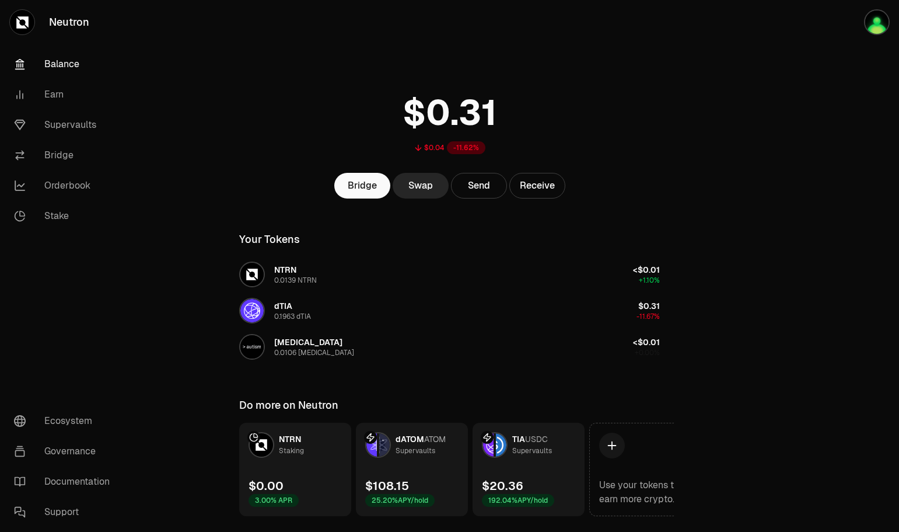
click at [87, 125] on link "Supervaults" at bounding box center [65, 125] width 121 height 30
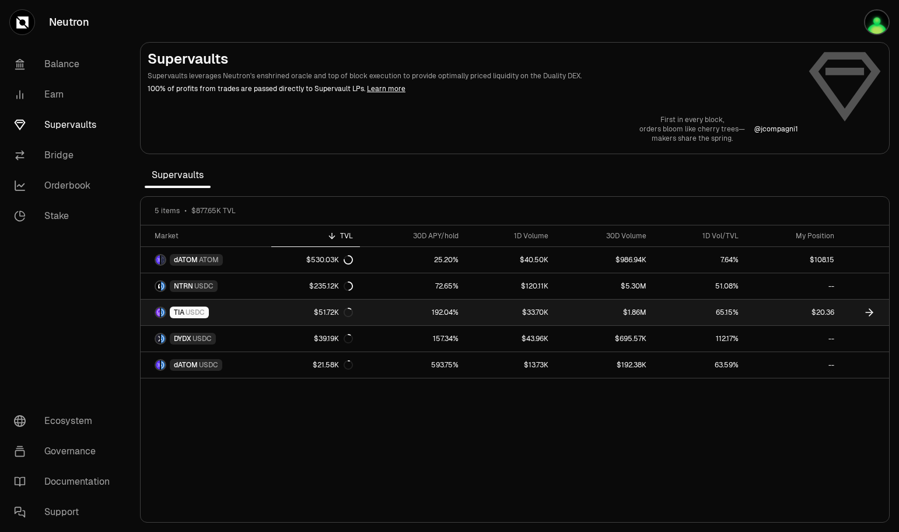
click at [574, 307] on link "$1.86M" at bounding box center [605, 312] width 98 height 26
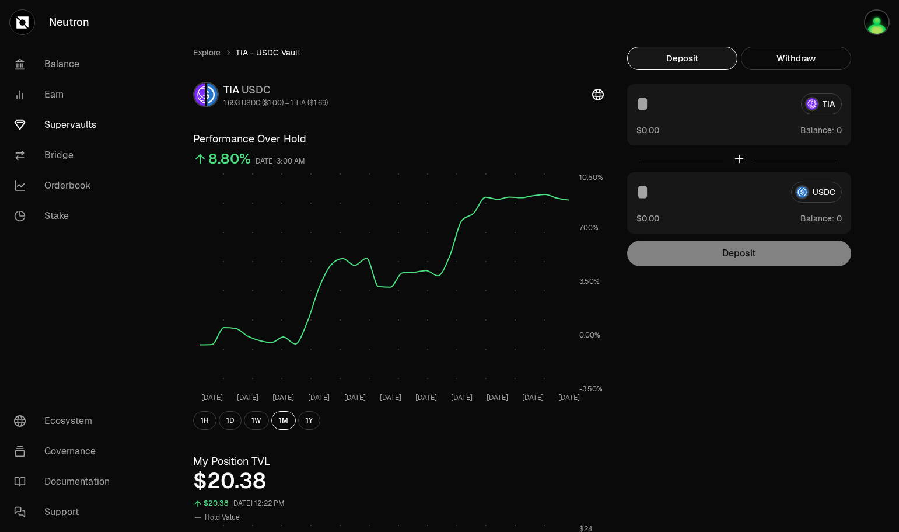
click at [818, 58] on button "Withdraw" at bounding box center [796, 58] width 110 height 23
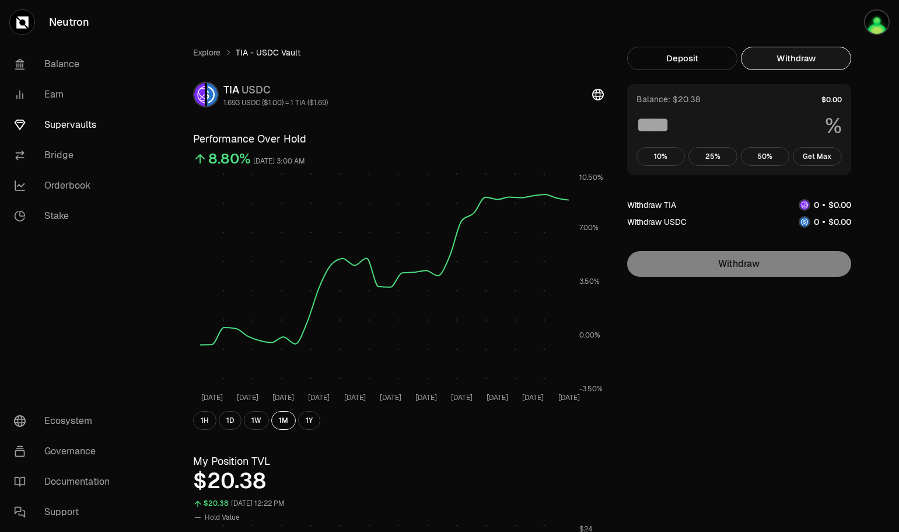
click at [817, 157] on button "Get Max" at bounding box center [817, 156] width 49 height 19
type input "***"
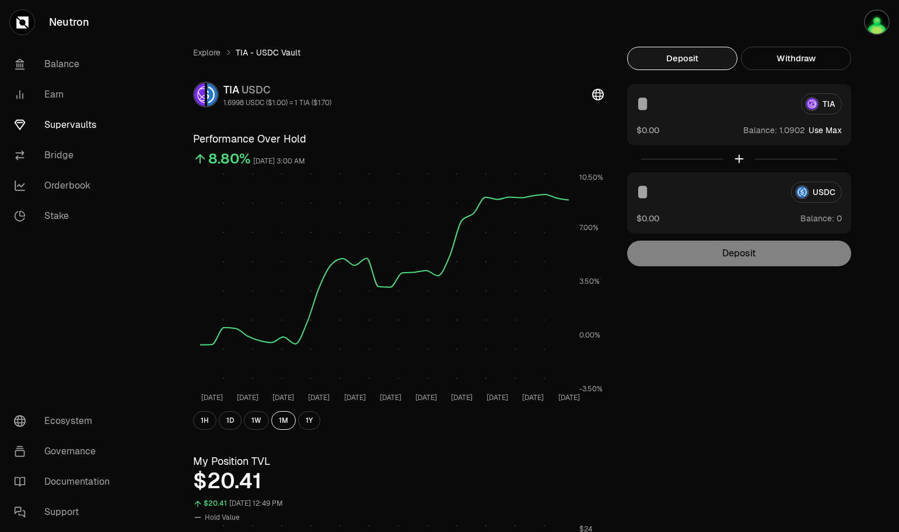
click at [678, 54] on button "Deposit" at bounding box center [682, 58] width 110 height 23
click at [668, 103] on input at bounding box center [714, 103] width 155 height 21
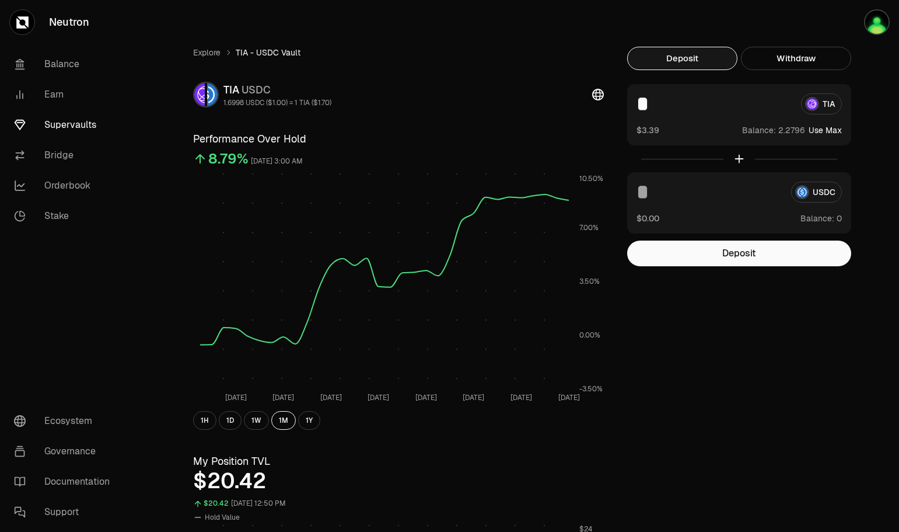
type input "*"
click at [730, 254] on button "Deposit" at bounding box center [739, 253] width 224 height 26
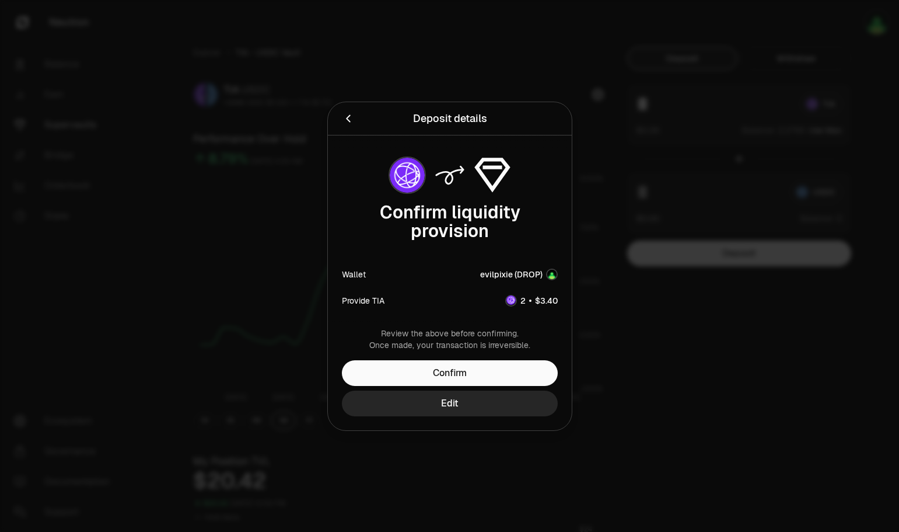
click at [460, 376] on button "Confirm" at bounding box center [450, 373] width 216 height 26
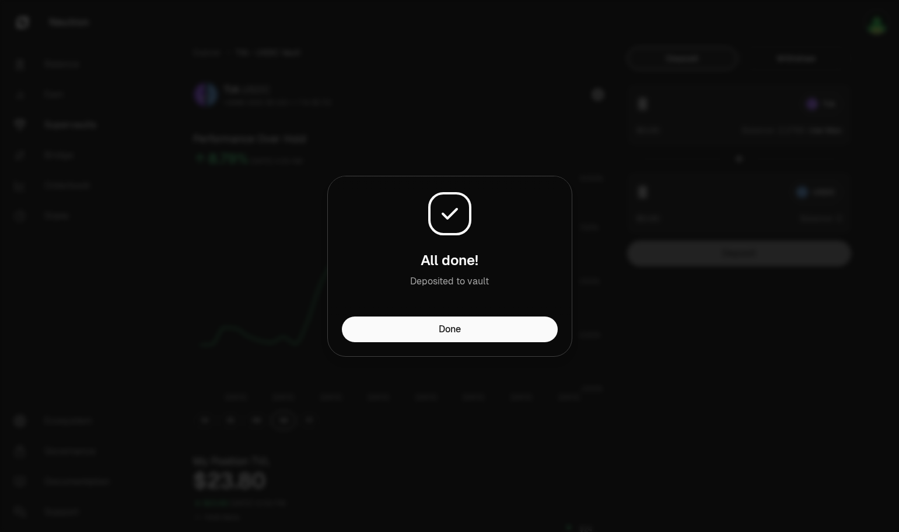
click at [459, 334] on button "Done" at bounding box center [450, 329] width 216 height 26
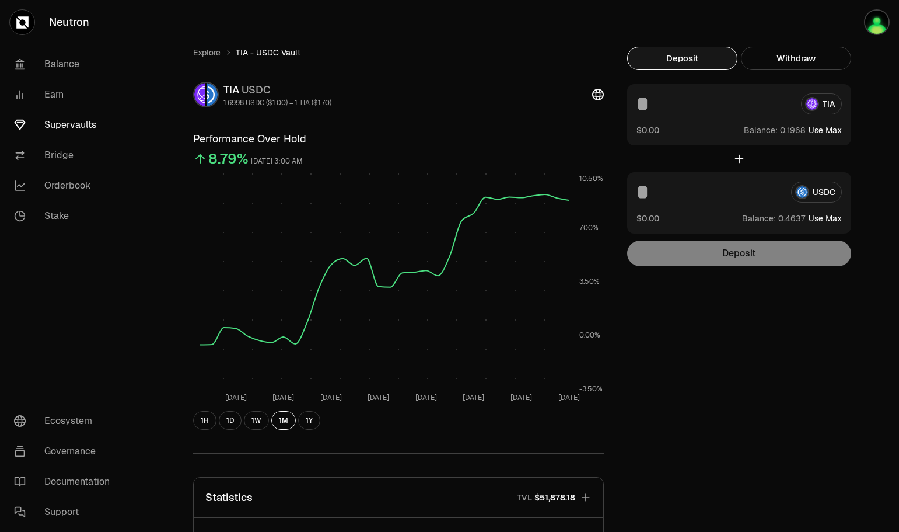
click at [53, 87] on link "Earn" at bounding box center [65, 94] width 121 height 30
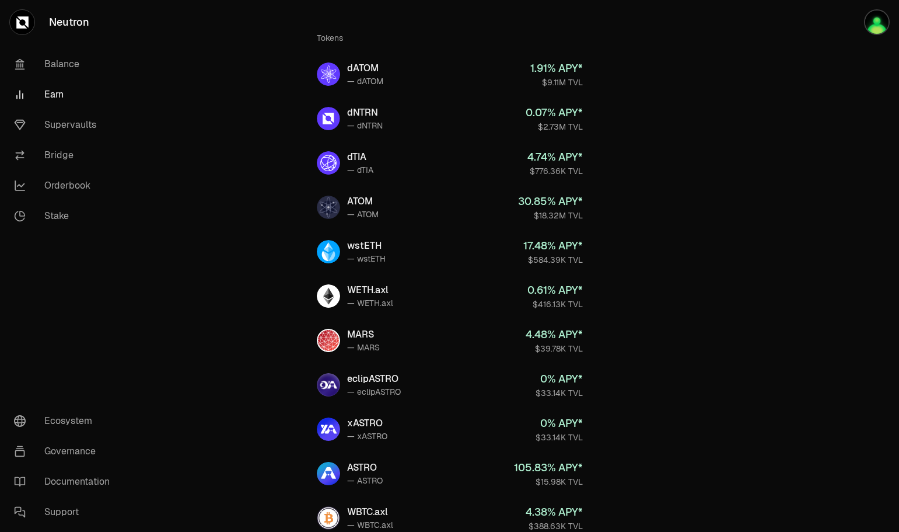
scroll to position [292, 0]
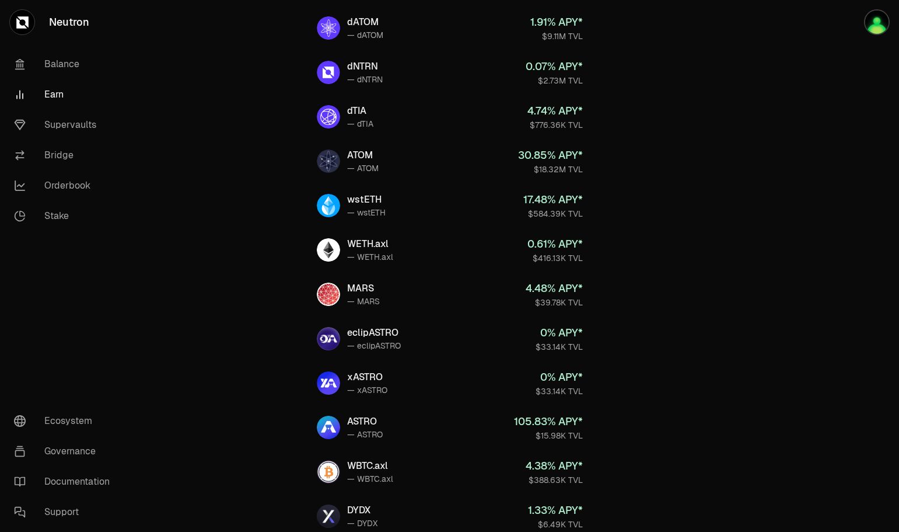
click at [59, 61] on link "Balance" at bounding box center [65, 64] width 121 height 30
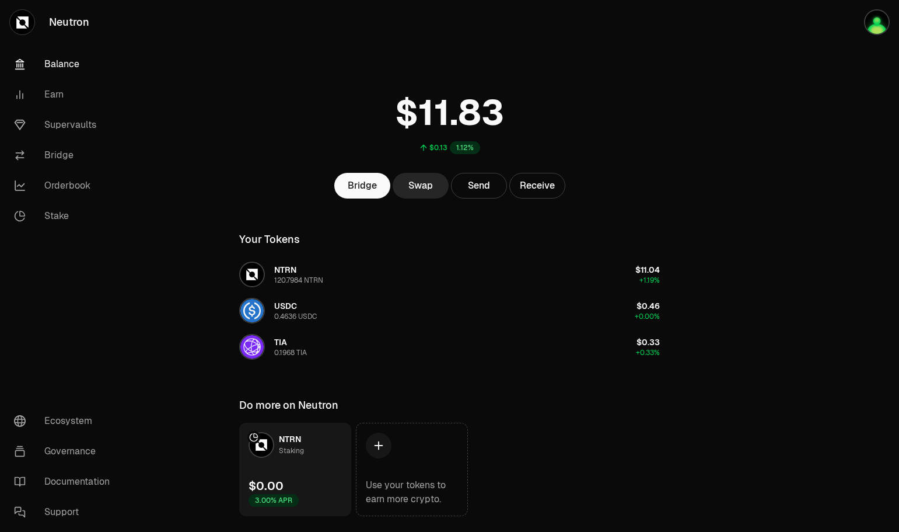
scroll to position [31, 0]
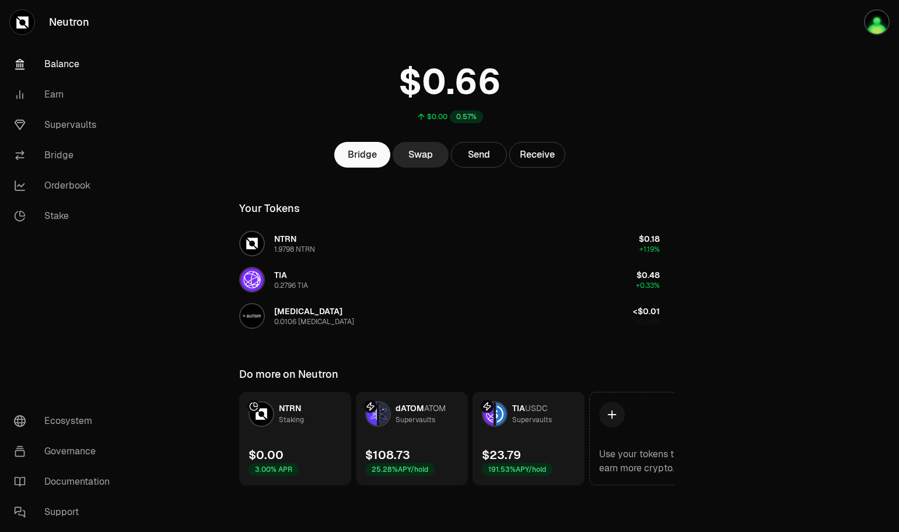
click at [61, 126] on link "Supervaults" at bounding box center [65, 125] width 121 height 30
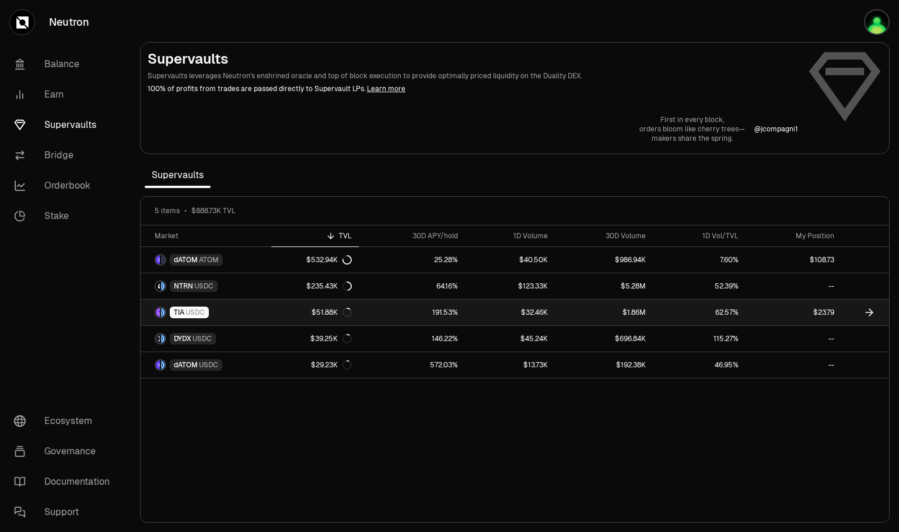
click at [375, 310] on link "191.53%" at bounding box center [412, 312] width 106 height 26
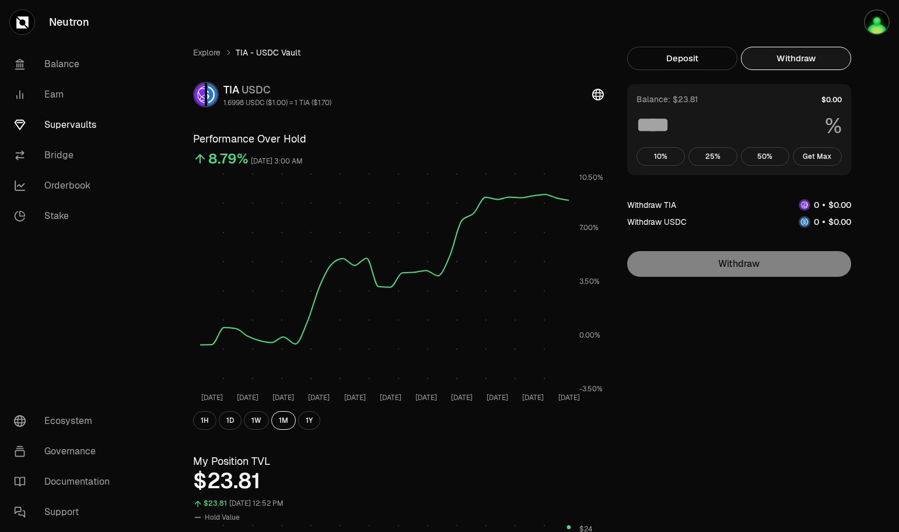
click at [786, 50] on button "Withdraw" at bounding box center [796, 58] width 110 height 23
click at [817, 153] on button "Get Max" at bounding box center [817, 156] width 49 height 19
type input "***"
